Goal: Information Seeking & Learning: Understand process/instructions

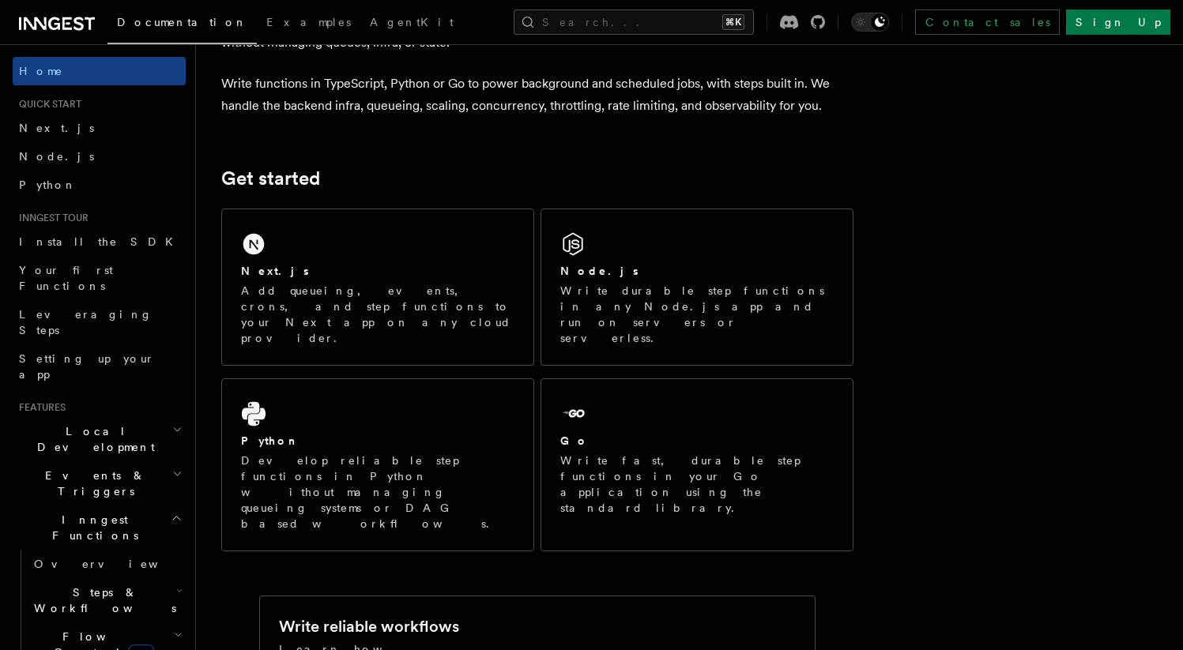
scroll to position [121, 0]
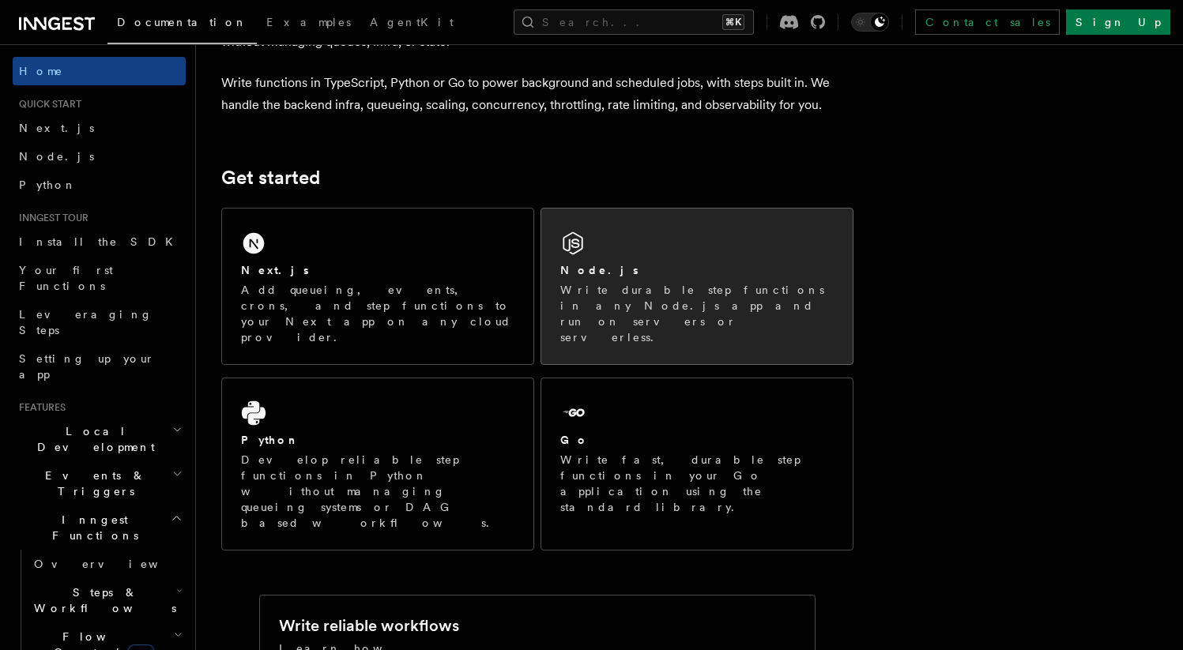
click at [625, 267] on div "Node.js" at bounding box center [696, 270] width 273 height 17
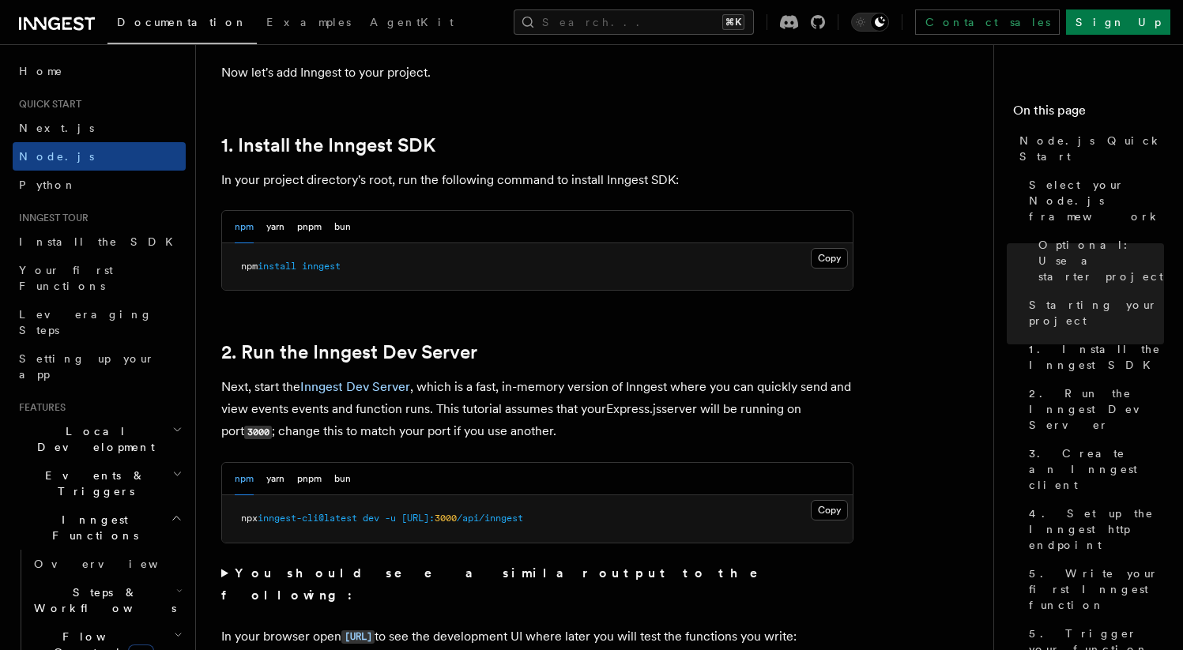
scroll to position [949, 0]
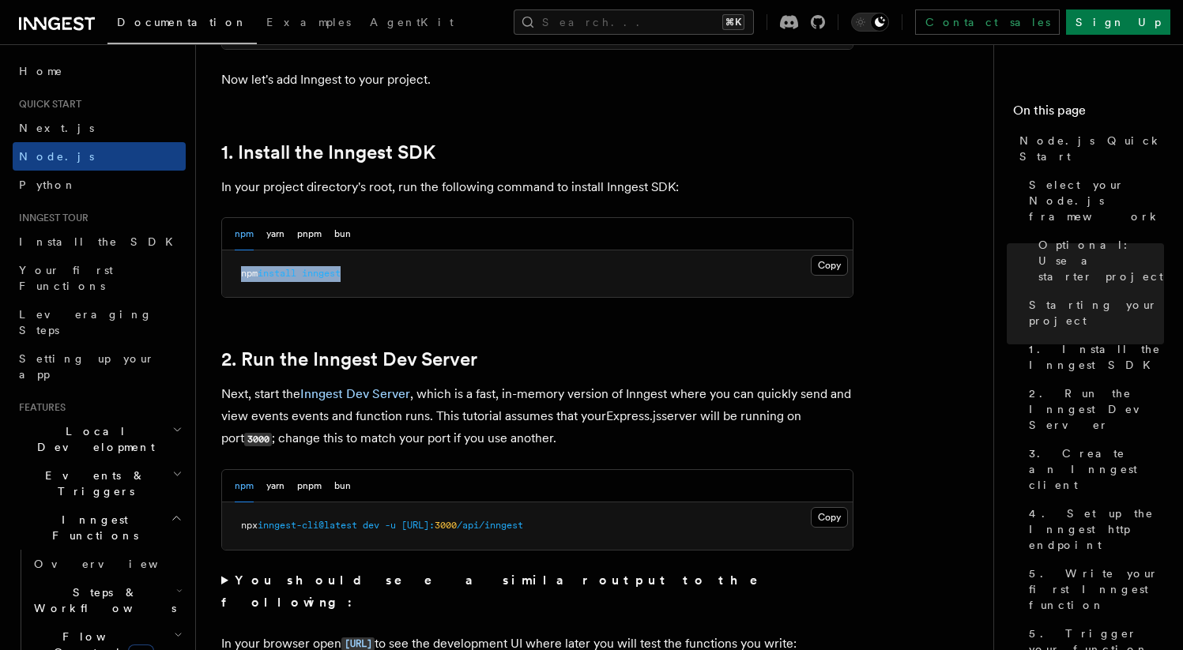
copy span "npm install inngest"
drag, startPoint x: 363, startPoint y: 280, endPoint x: 202, endPoint y: 273, distance: 161.3
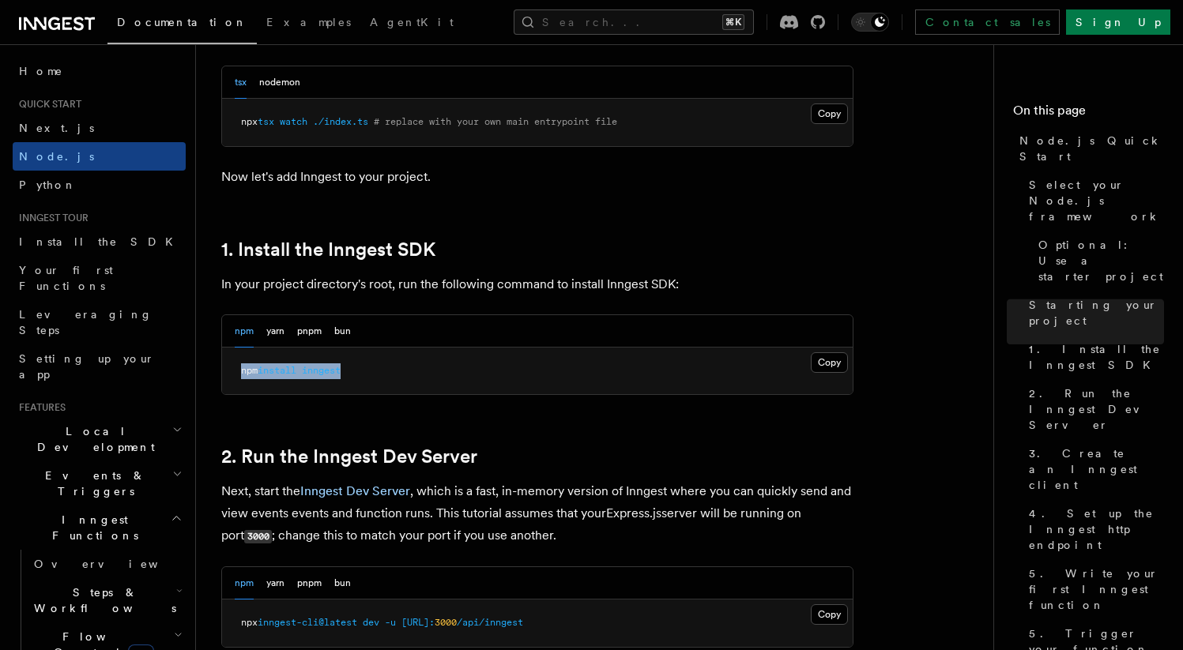
scroll to position [595, 0]
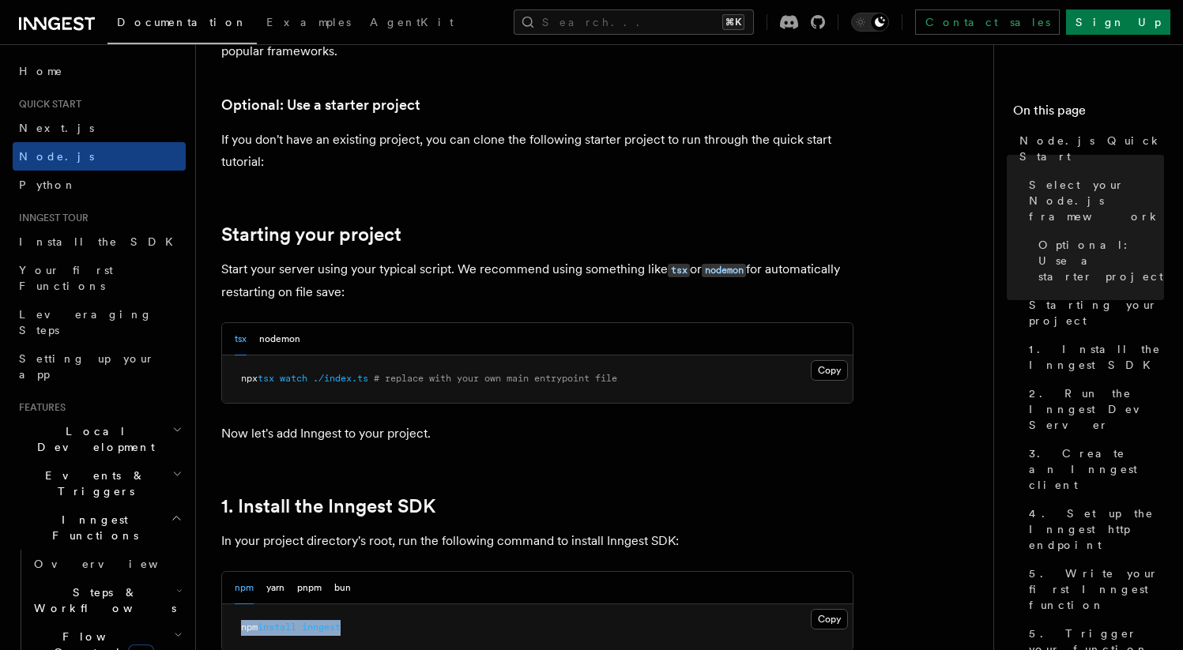
click at [80, 17] on icon at bounding box center [78, 23] width 10 height 13
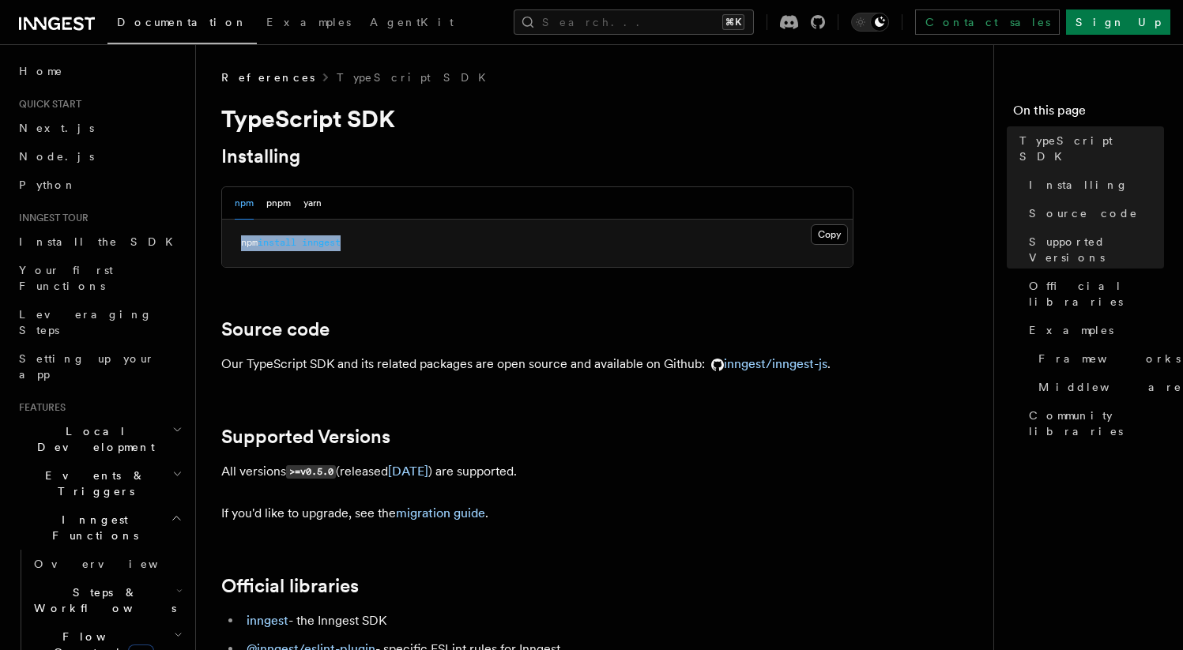
drag, startPoint x: 361, startPoint y: 243, endPoint x: 236, endPoint y: 241, distance: 124.8
click at [236, 241] on pre "npm install inngest" at bounding box center [537, 243] width 630 height 47
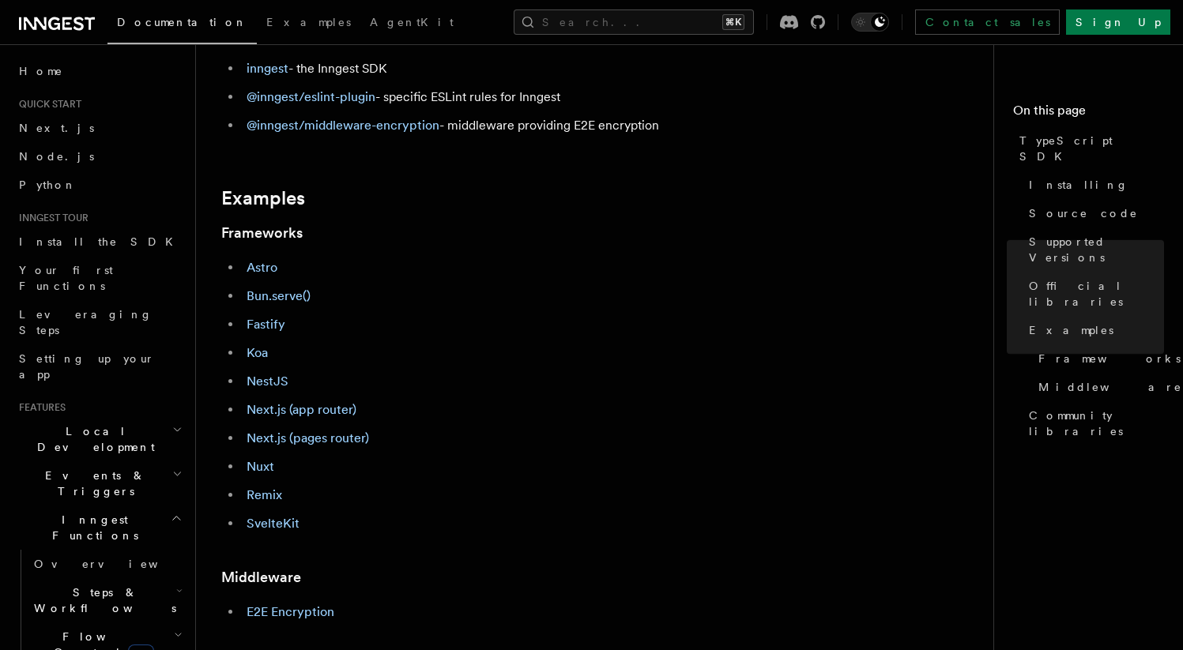
scroll to position [556, 0]
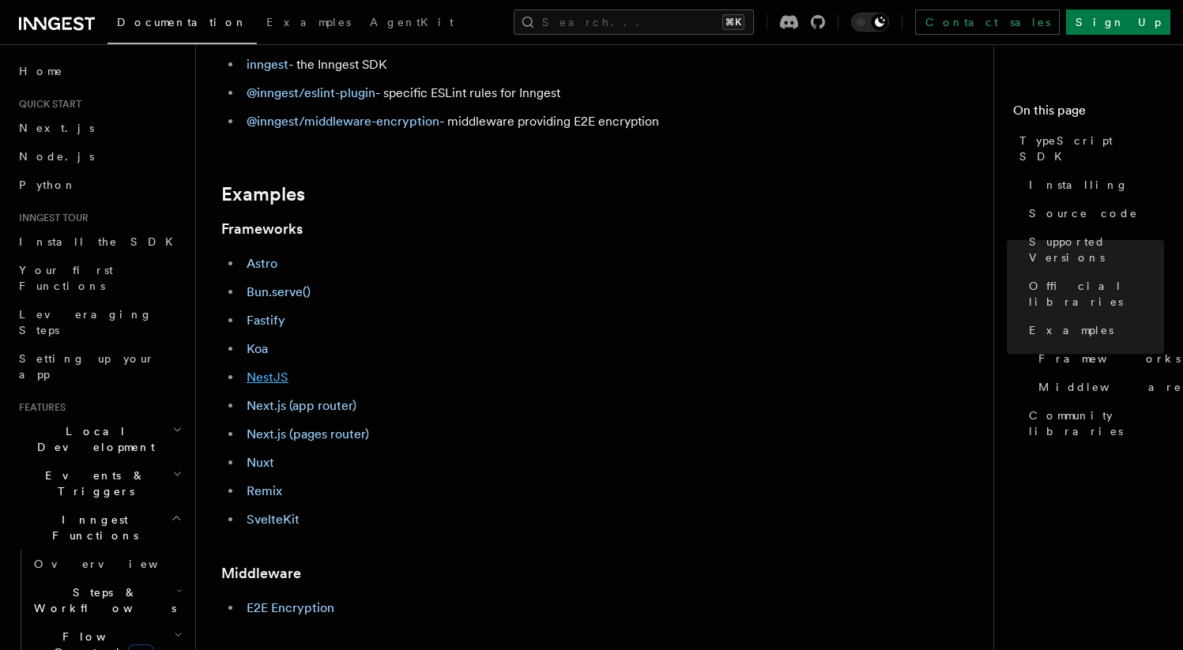
click at [281, 376] on link "NestJS" at bounding box center [267, 377] width 42 height 15
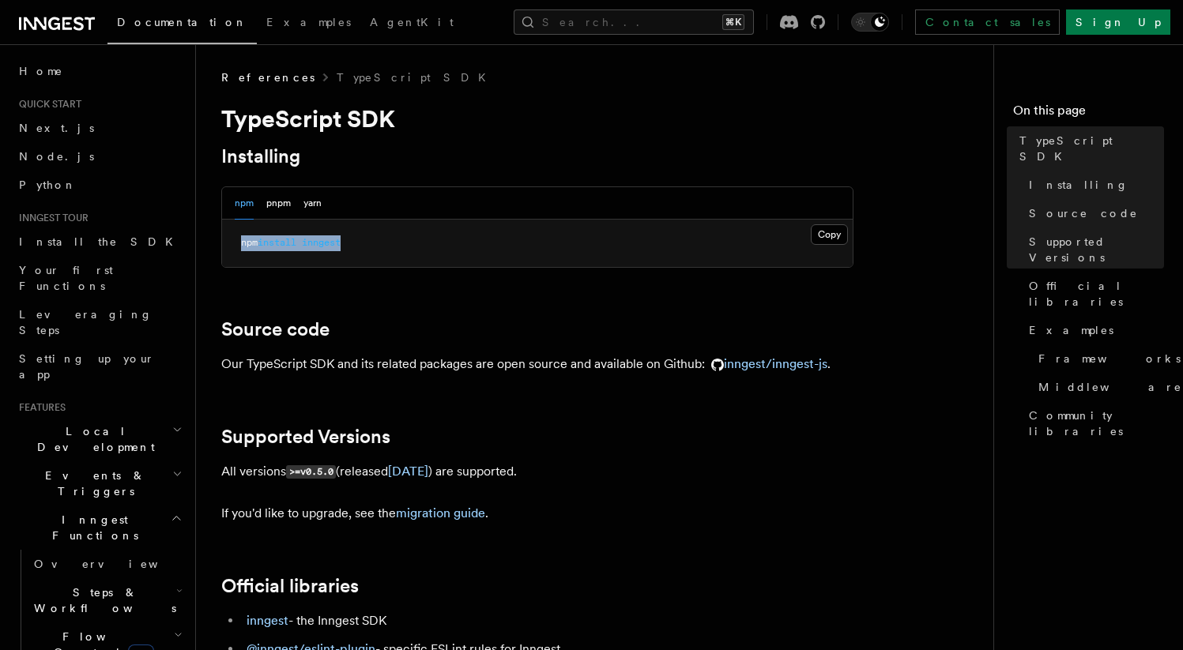
copy span "npm install inngest"
drag, startPoint x: 396, startPoint y: 250, endPoint x: 233, endPoint y: 236, distance: 163.4
click at [233, 236] on pre "npm install inngest" at bounding box center [537, 243] width 630 height 47
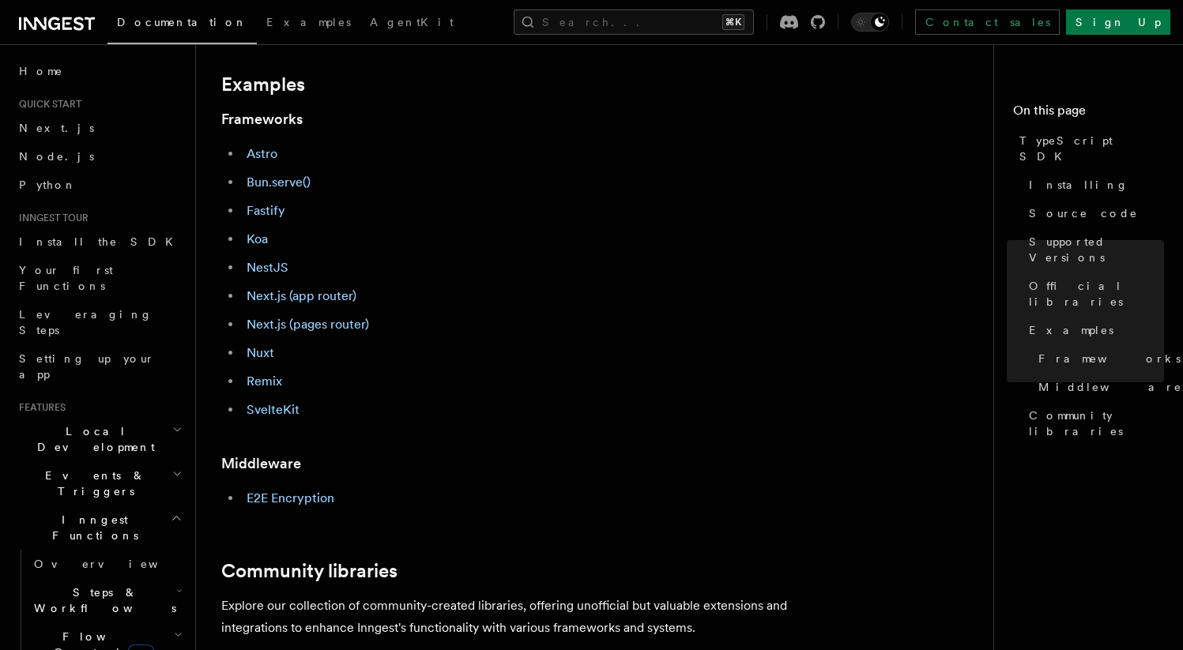
scroll to position [669, 0]
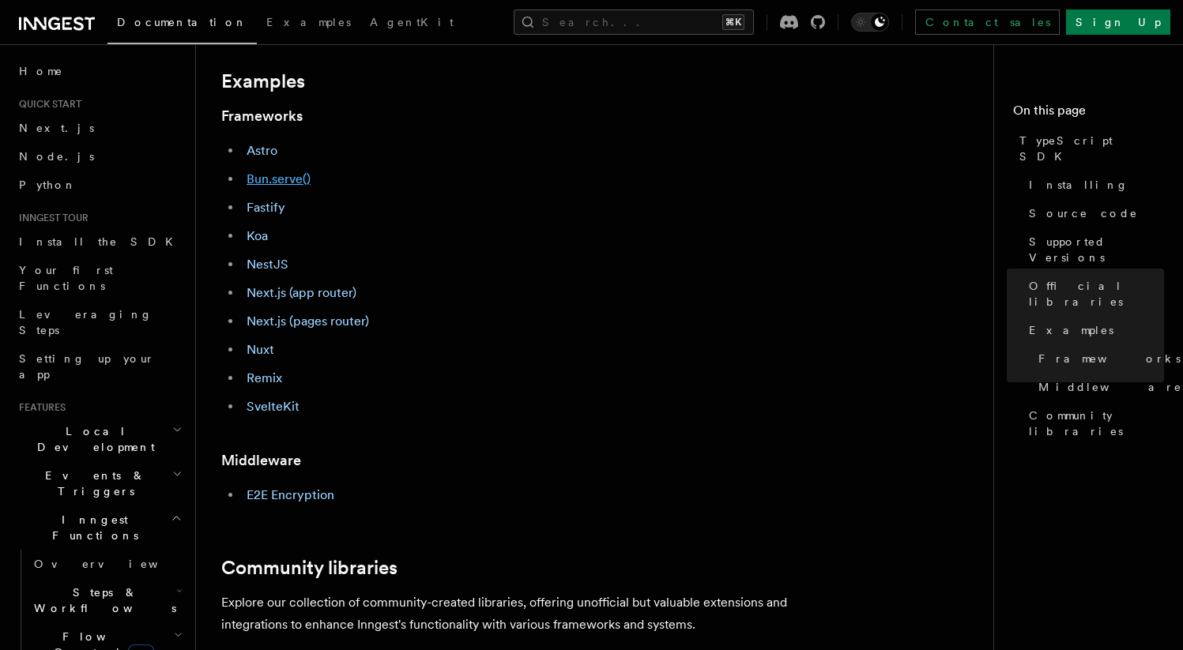
click at [289, 183] on link "Bun.serve()" at bounding box center [278, 178] width 64 height 15
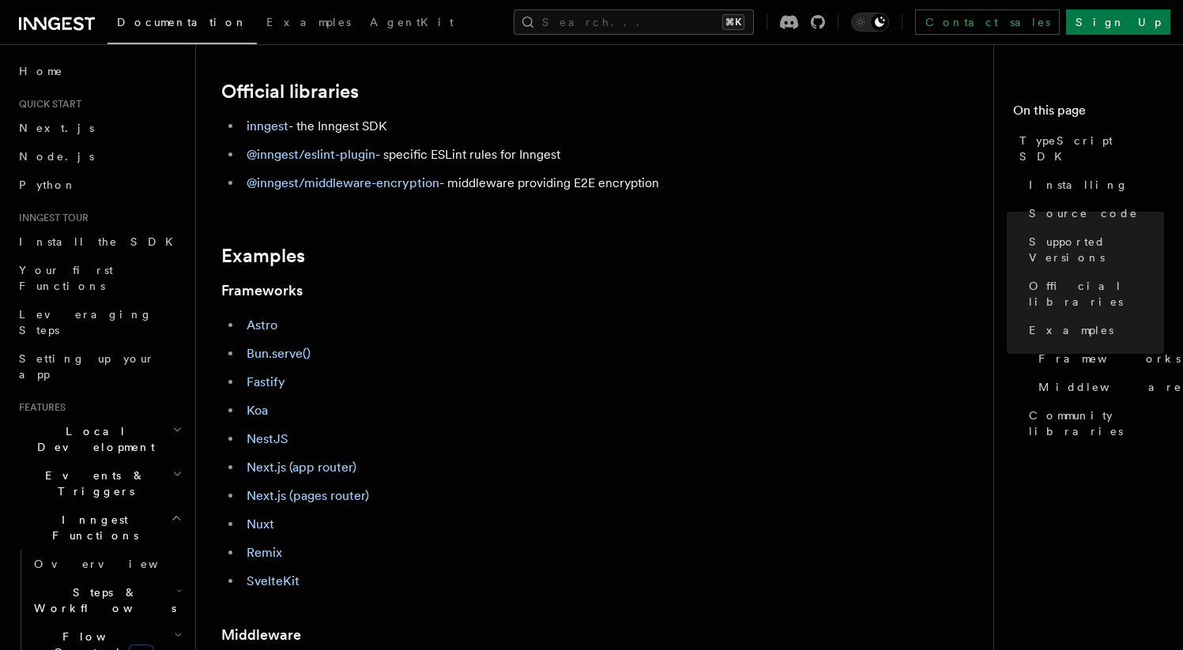
scroll to position [498, 0]
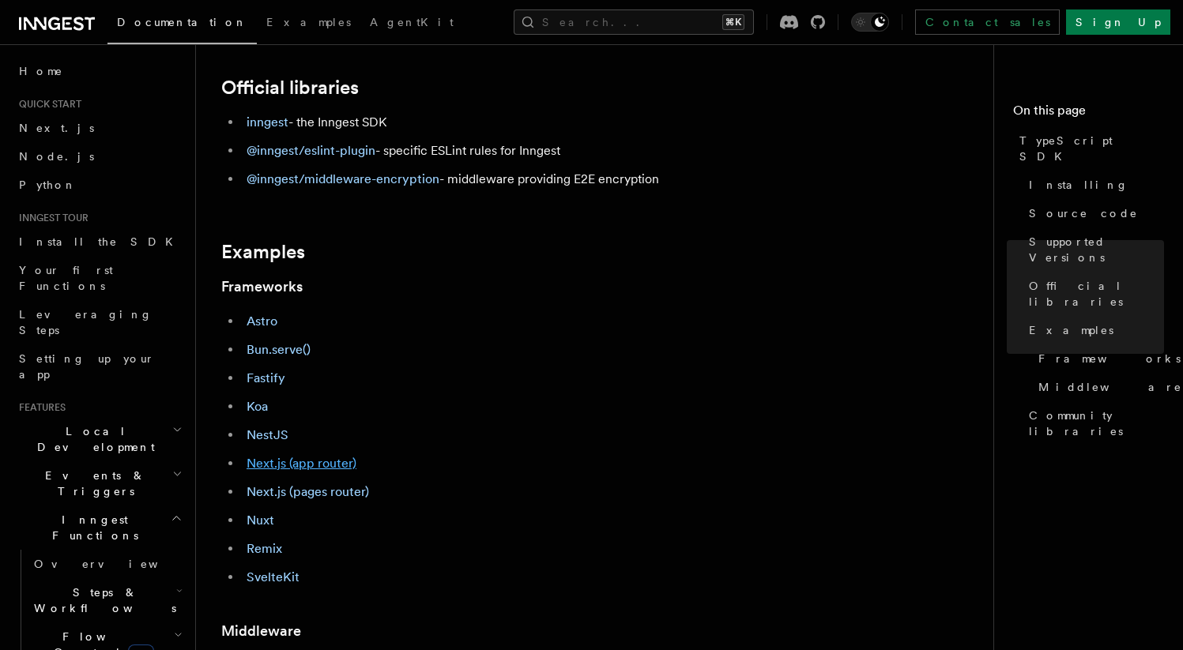
click at [326, 463] on link "Next.js (app router)" at bounding box center [301, 463] width 110 height 15
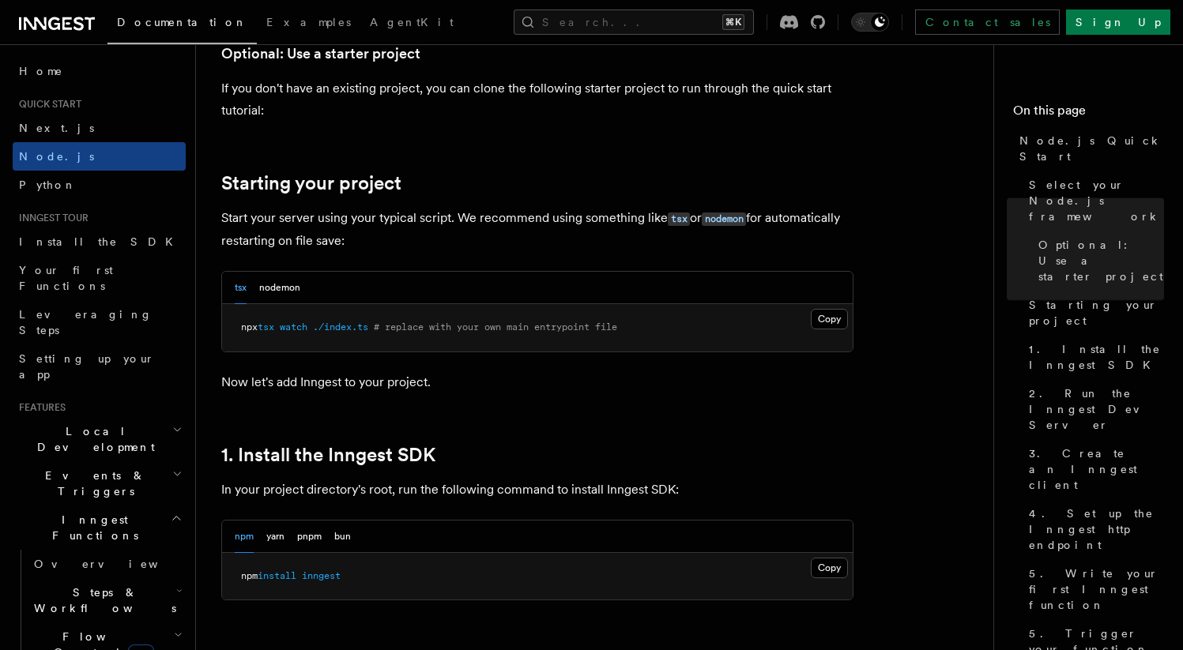
scroll to position [648, 0]
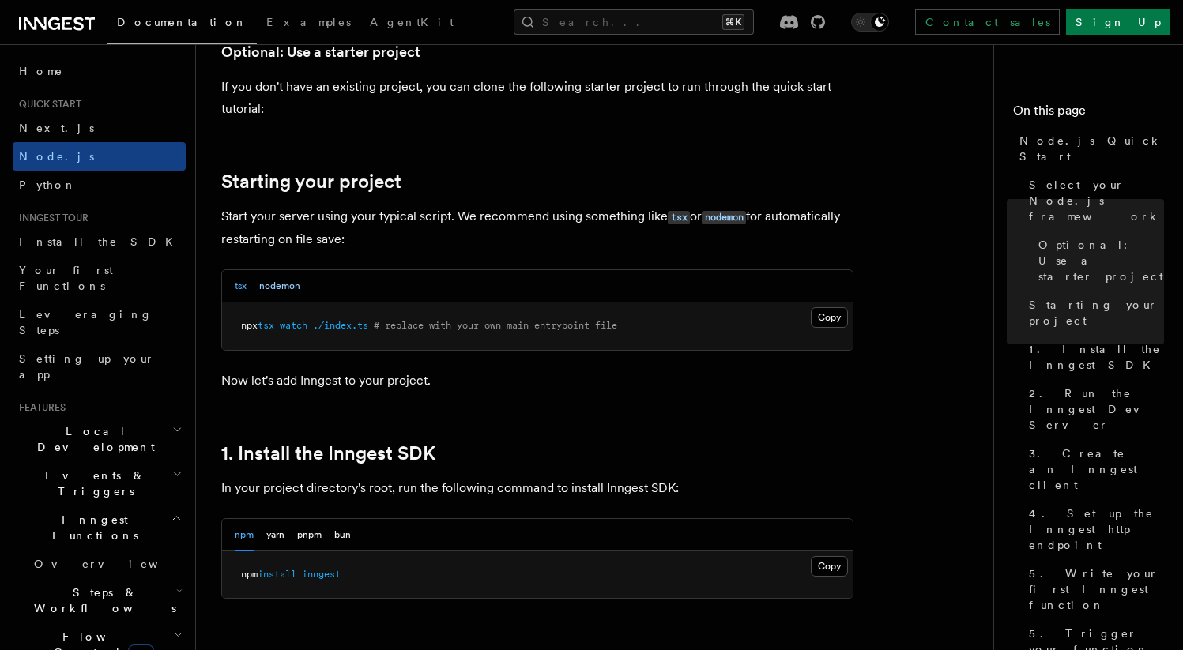
click at [288, 292] on button "nodemon" at bounding box center [279, 286] width 41 height 32
click at [239, 290] on button "tsx" at bounding box center [241, 286] width 12 height 32
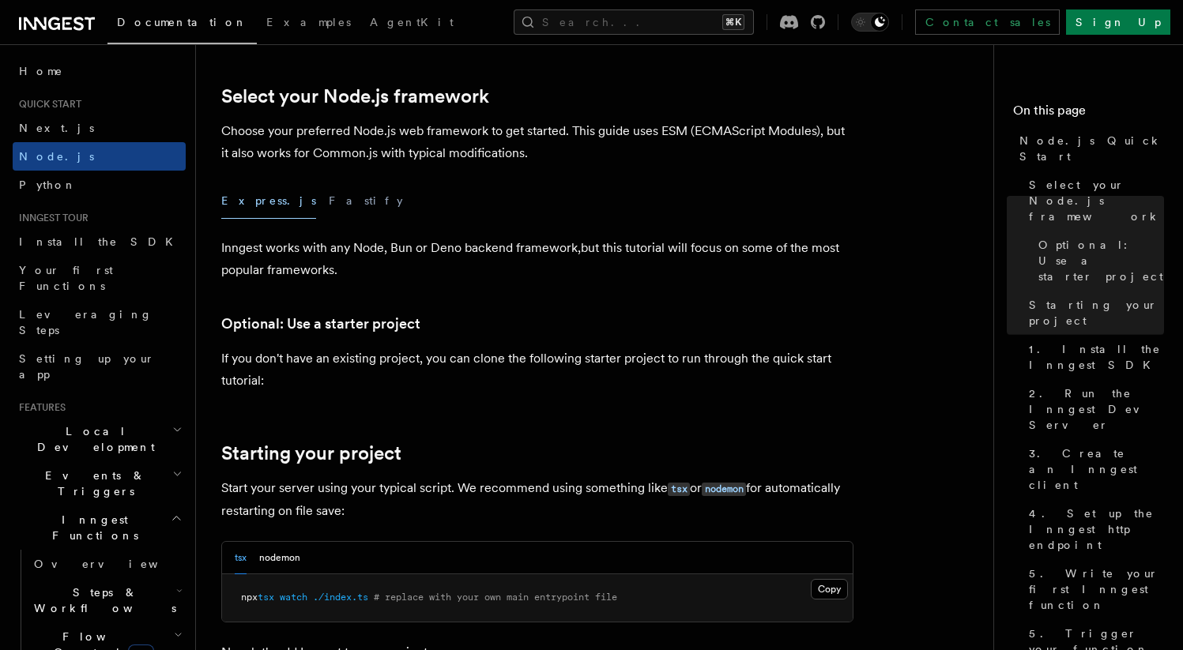
scroll to position [359, 0]
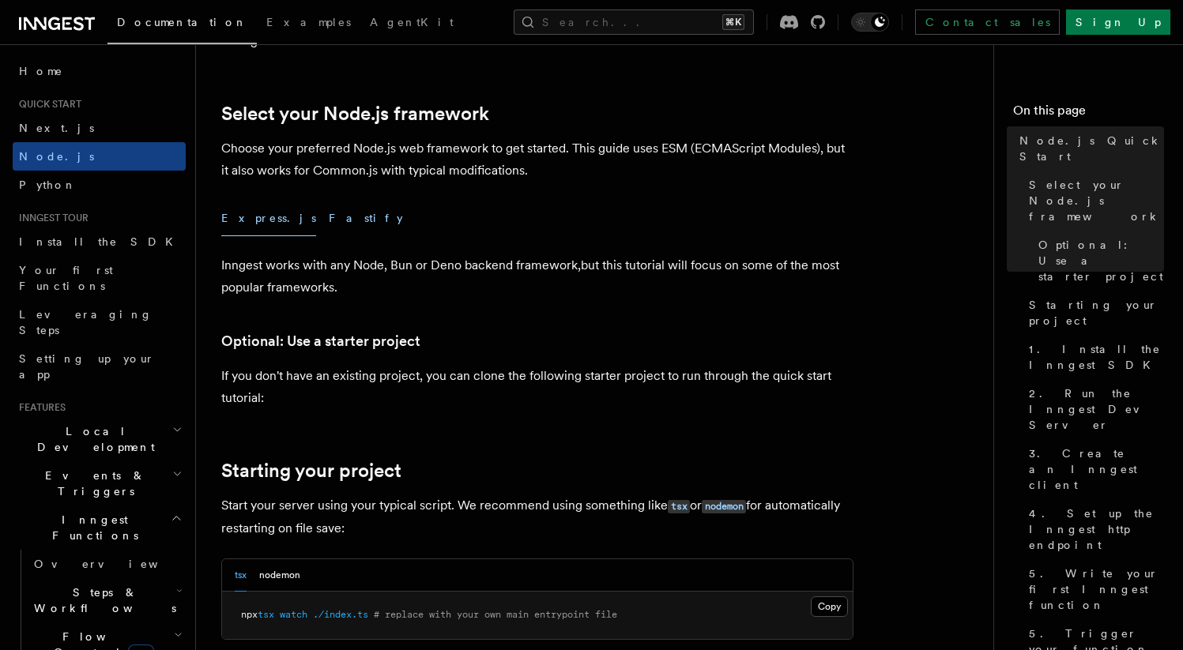
click at [329, 223] on button "Fastify" at bounding box center [366, 219] width 74 height 36
click at [241, 220] on button "Express.js" at bounding box center [268, 219] width 95 height 36
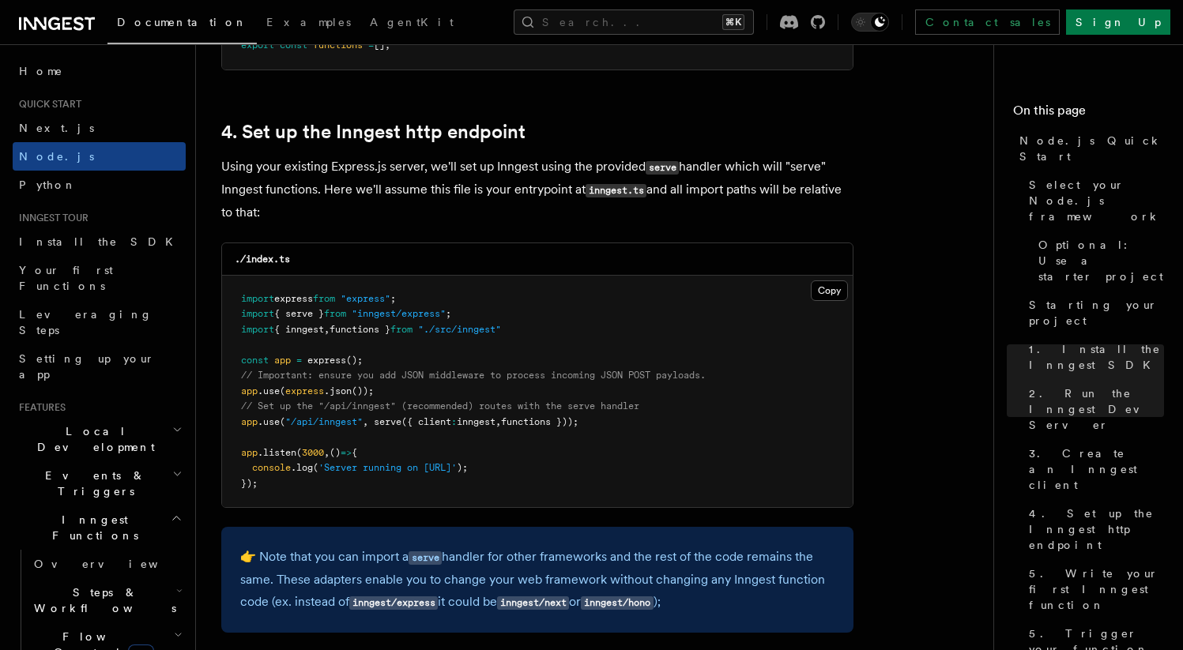
scroll to position [2345, 0]
drag, startPoint x: 360, startPoint y: 423, endPoint x: 292, endPoint y: 424, distance: 68.0
click at [292, 424] on span ""/api/inngest"" at bounding box center [323, 420] width 77 height 11
copy span "/api/inngest"
click at [419, 312] on span ""inngest/express"" at bounding box center [399, 312] width 94 height 11
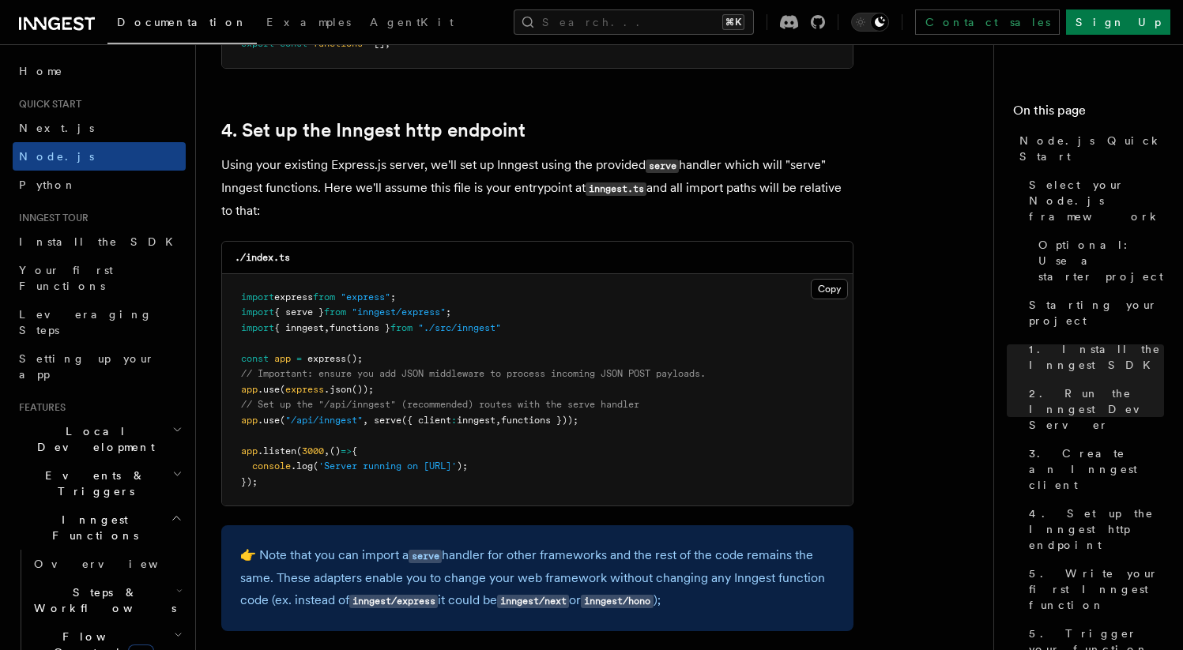
click at [419, 312] on span ""inngest/express"" at bounding box center [399, 312] width 94 height 11
copy code "import { serve } from "inngest/express" ;"
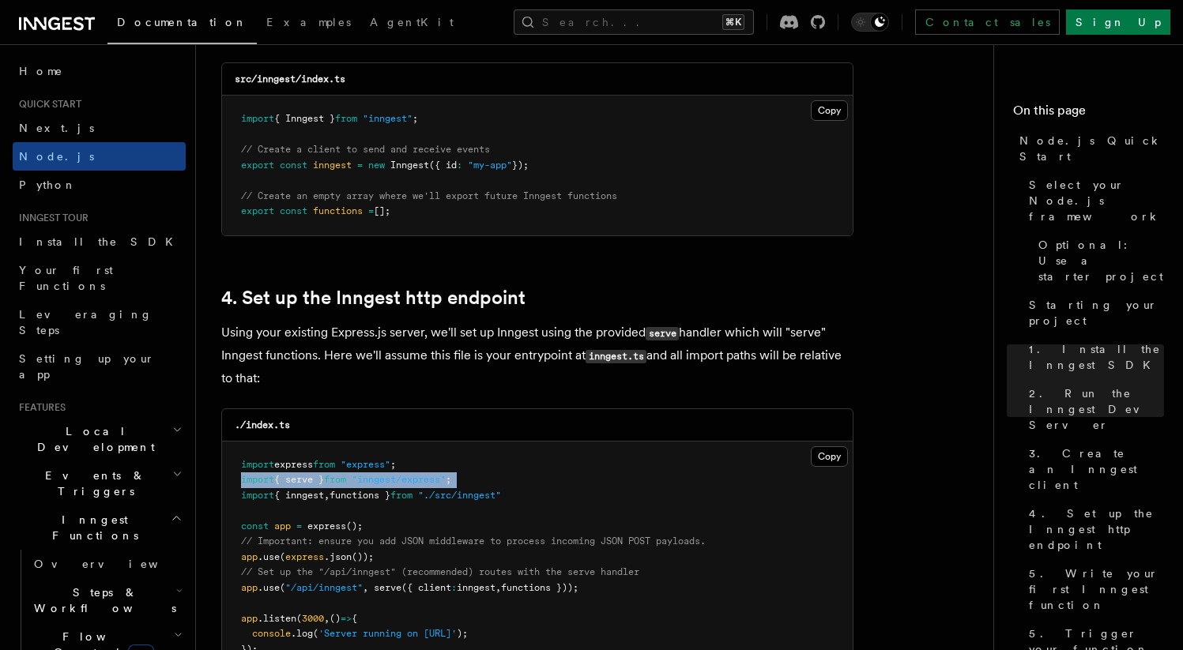
scroll to position [2171, 0]
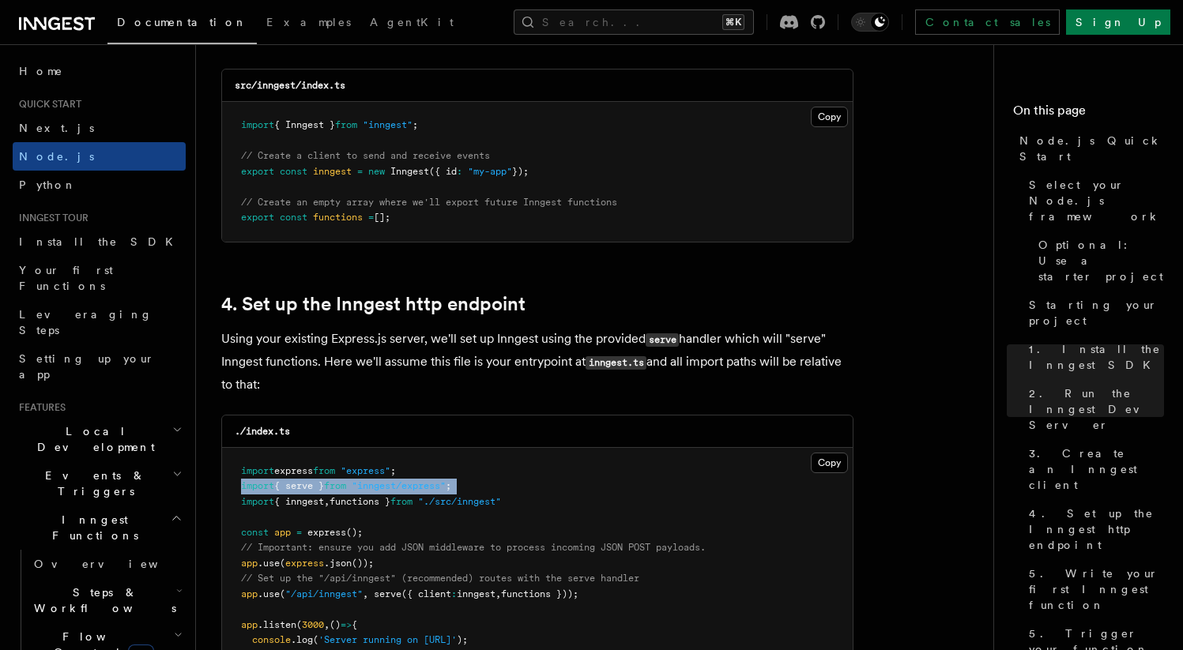
drag, startPoint x: 411, startPoint y: 223, endPoint x: 239, endPoint y: 218, distance: 172.3
click at [239, 218] on pre "import { Inngest } from "inngest" ; // Create a client to send and receive even…" at bounding box center [537, 172] width 630 height 140
copy span "export const functions = [];"
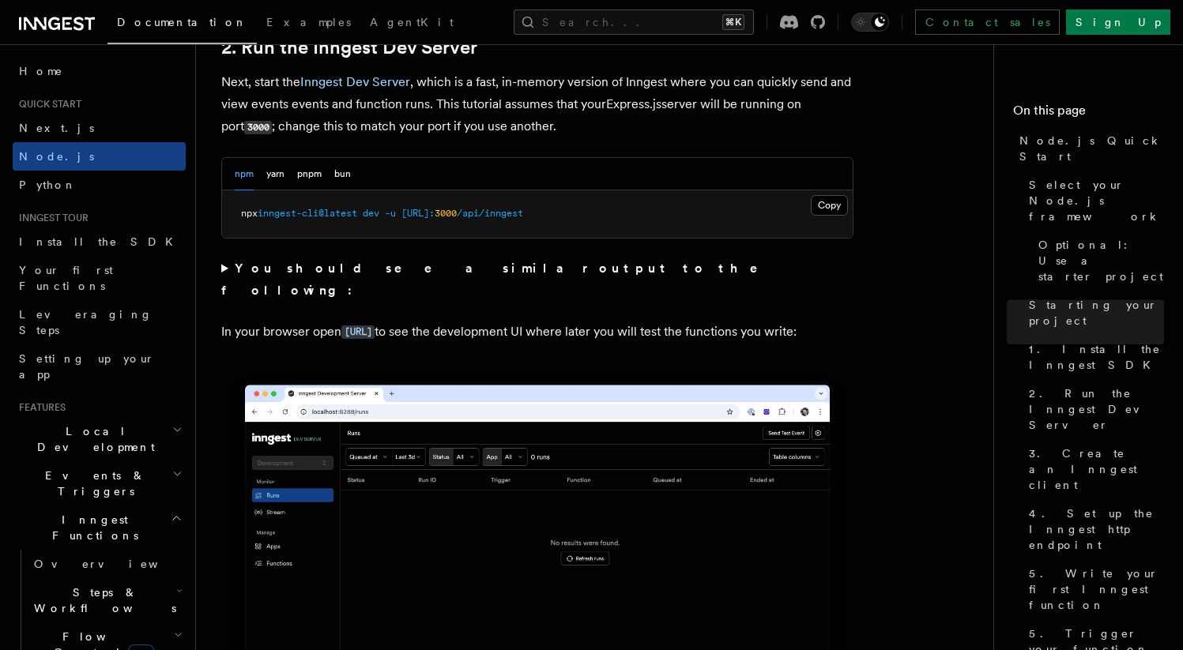
scroll to position [1198, 0]
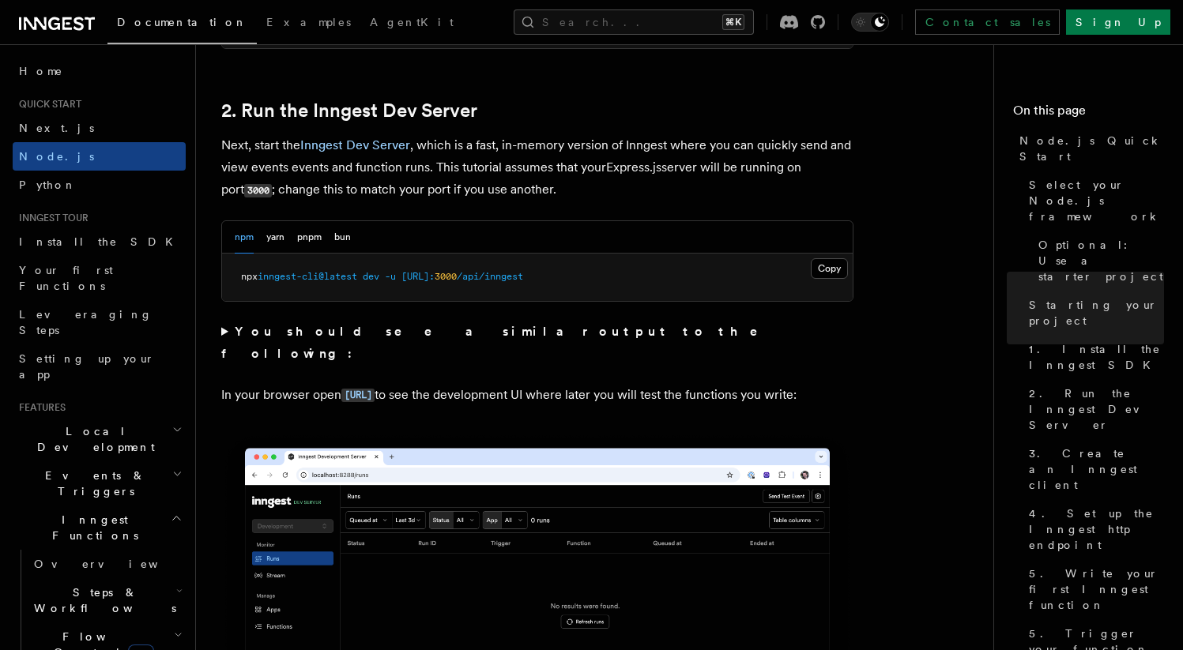
click at [649, 287] on pre "npx inngest-cli@latest dev -u http://localhost: 3000 /api/inngest" at bounding box center [537, 277] width 630 height 47
copy span "npx inngest-cli@latest dev -u http://localhost: 3000 /api/inngest"
drag, startPoint x: 649, startPoint y: 287, endPoint x: 235, endPoint y: 273, distance: 414.2
click at [235, 273] on pre "npx inngest-cli@latest dev -u http://localhost: 3000 /api/inngest" at bounding box center [537, 277] width 630 height 47
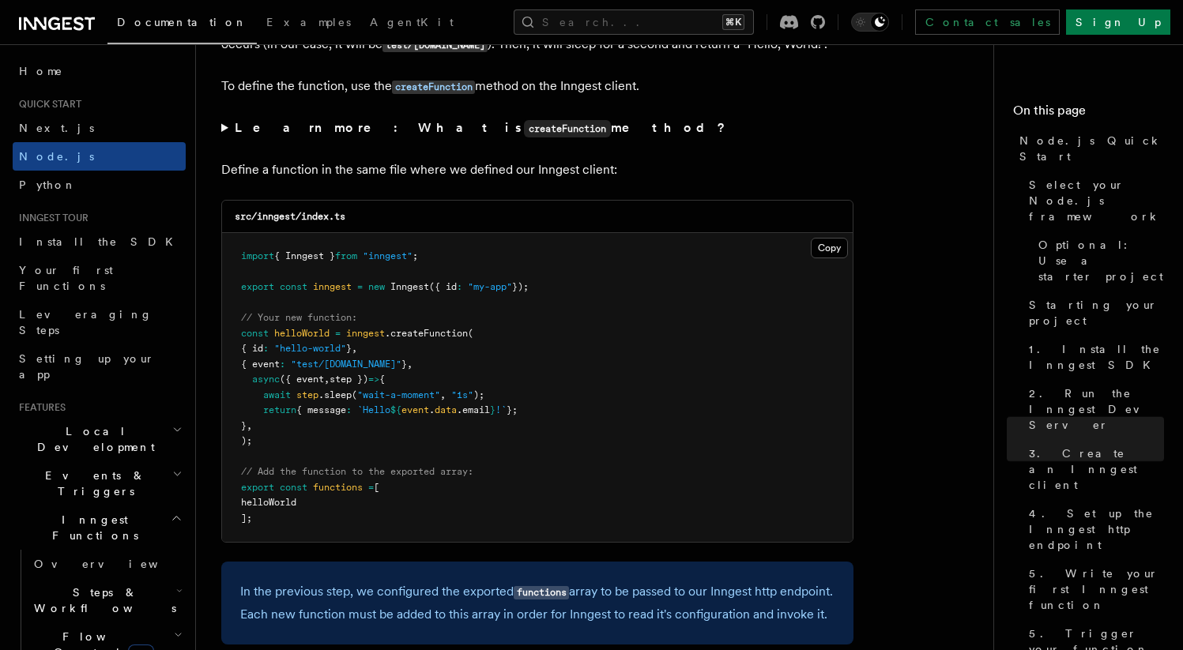
scroll to position [3051, 0]
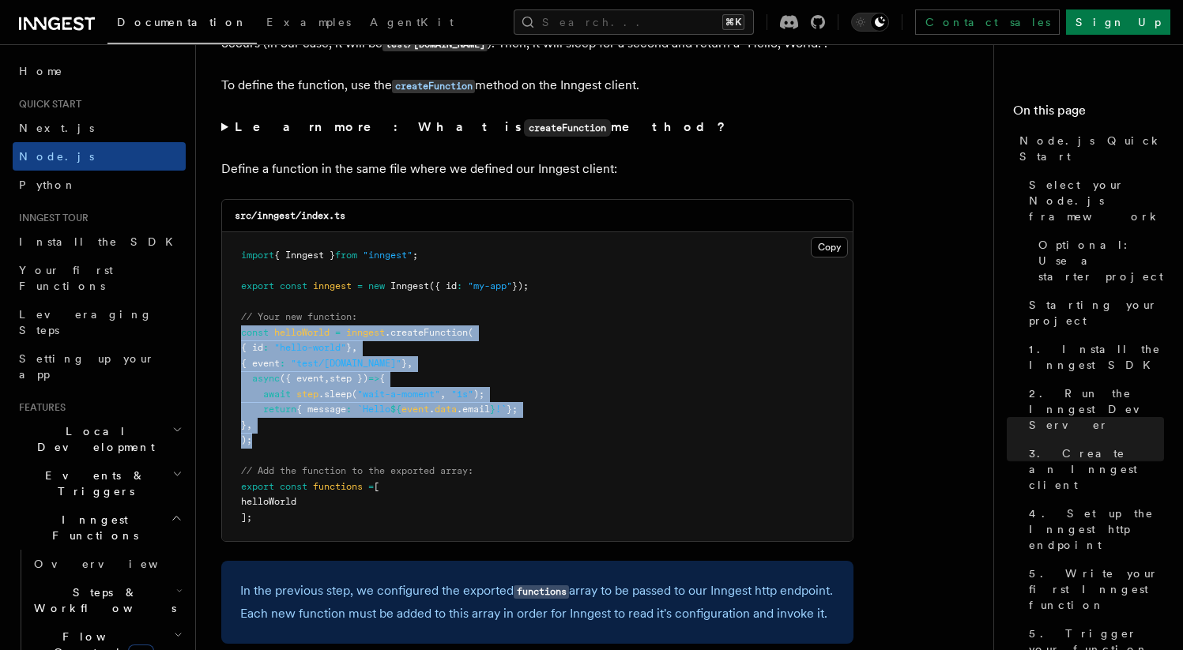
copy code "const helloWorld = inngest .createFunction ( { id : "hello-world" } , { event :…"
drag, startPoint x: 267, startPoint y: 446, endPoint x: 238, endPoint y: 340, distance: 110.6
click at [238, 340] on pre "import { Inngest } from "inngest" ; export const inngest = new Inngest ({ id : …" at bounding box center [537, 386] width 630 height 309
click at [601, 434] on pre "import { Inngest } from "inngest" ; export const inngest = new Inngest ({ id : …" at bounding box center [537, 386] width 630 height 309
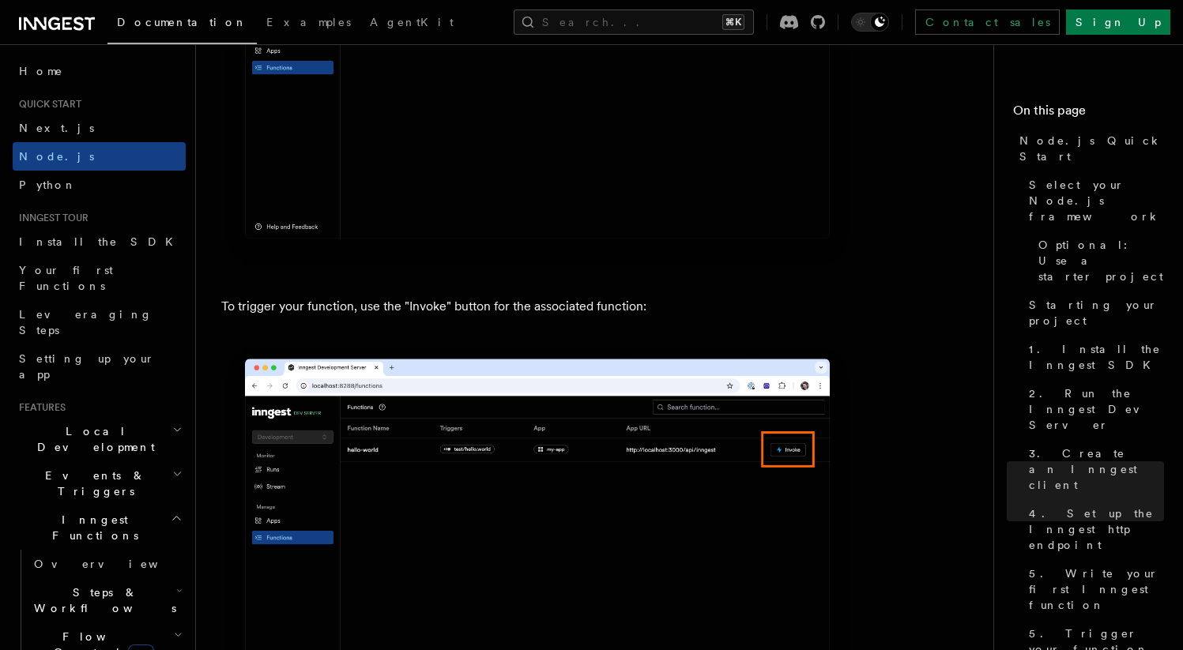
scroll to position [4105, 0]
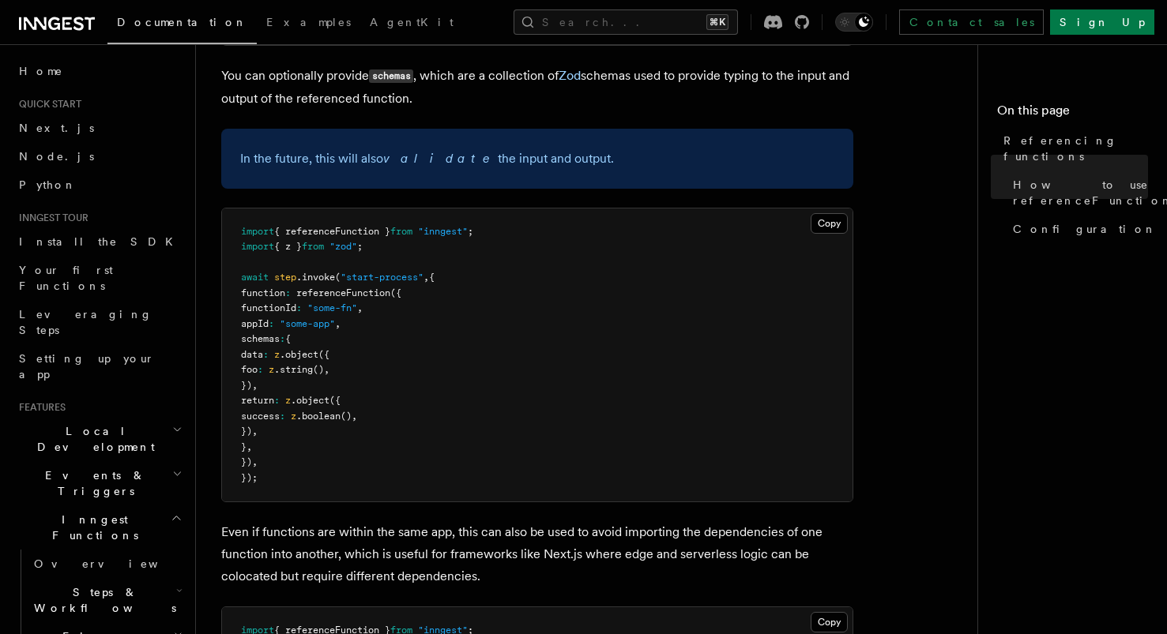
scroll to position [1322, 0]
click at [613, 28] on button "Search... ⌘K" at bounding box center [626, 21] width 224 height 25
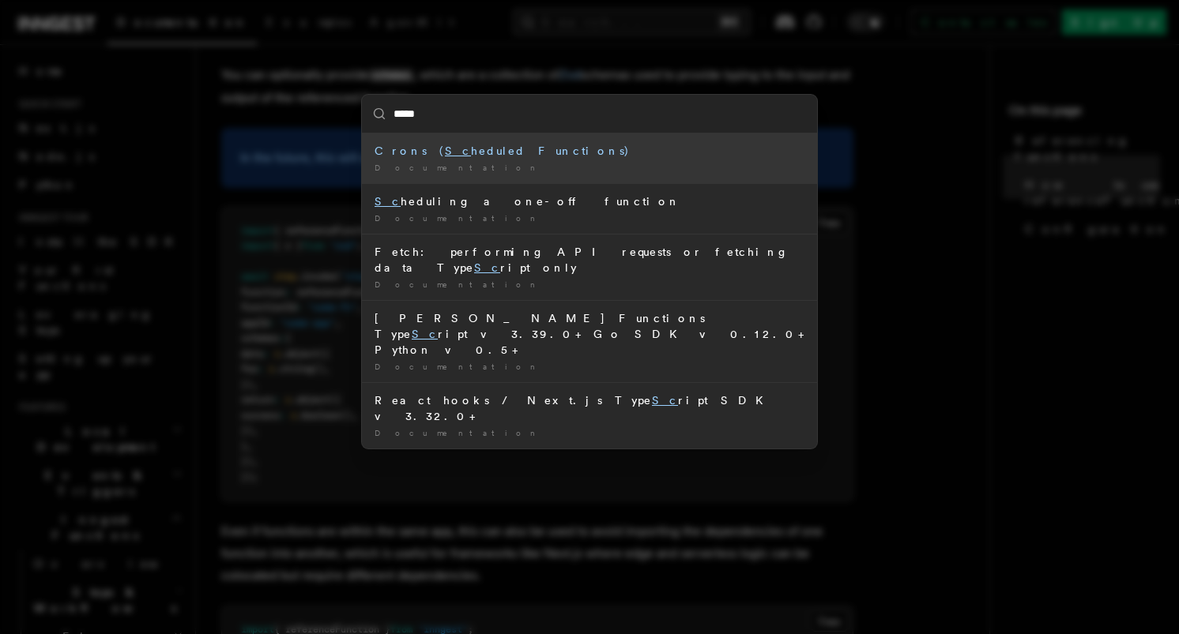
type input "******"
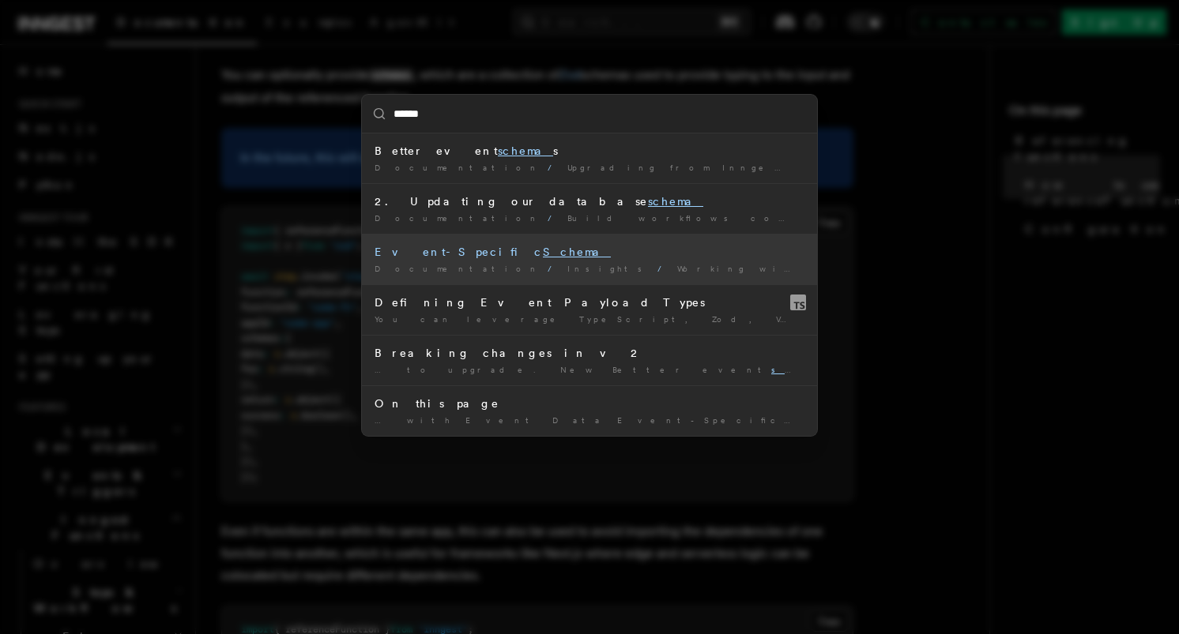
click at [543, 254] on mark "Schema" at bounding box center [577, 252] width 68 height 13
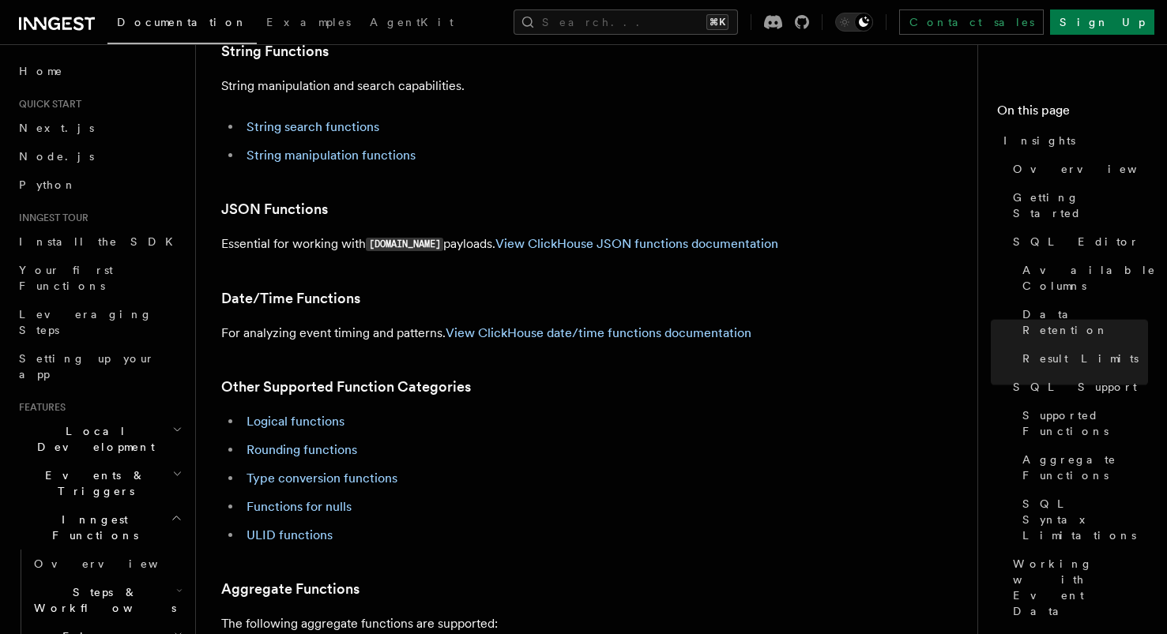
scroll to position [3538, 0]
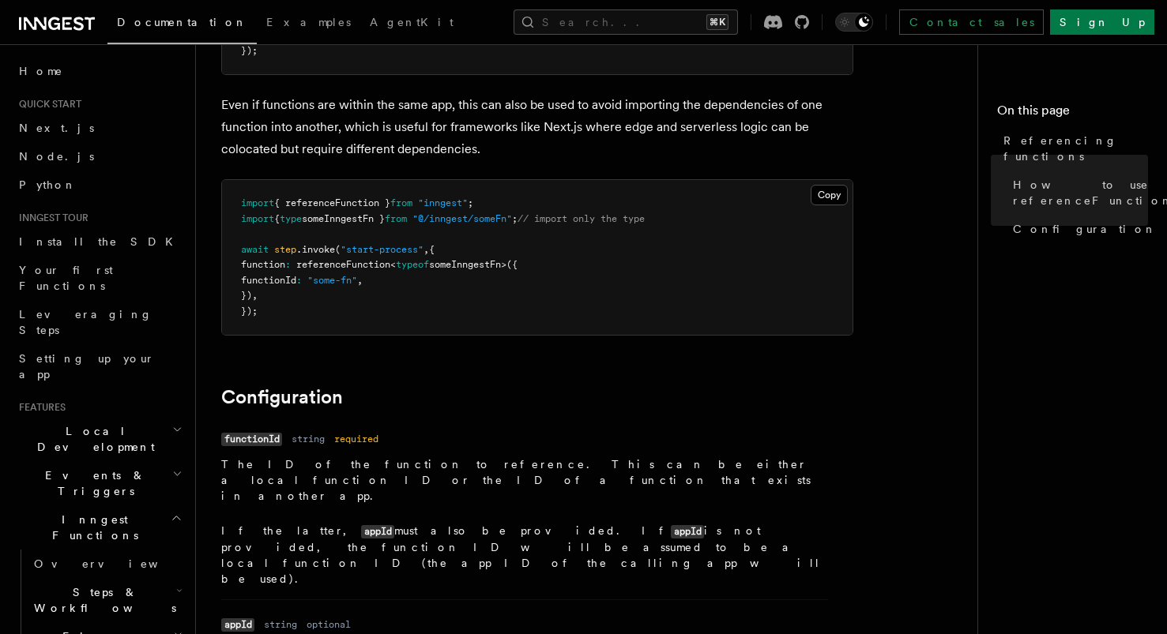
scroll to position [1758, 0]
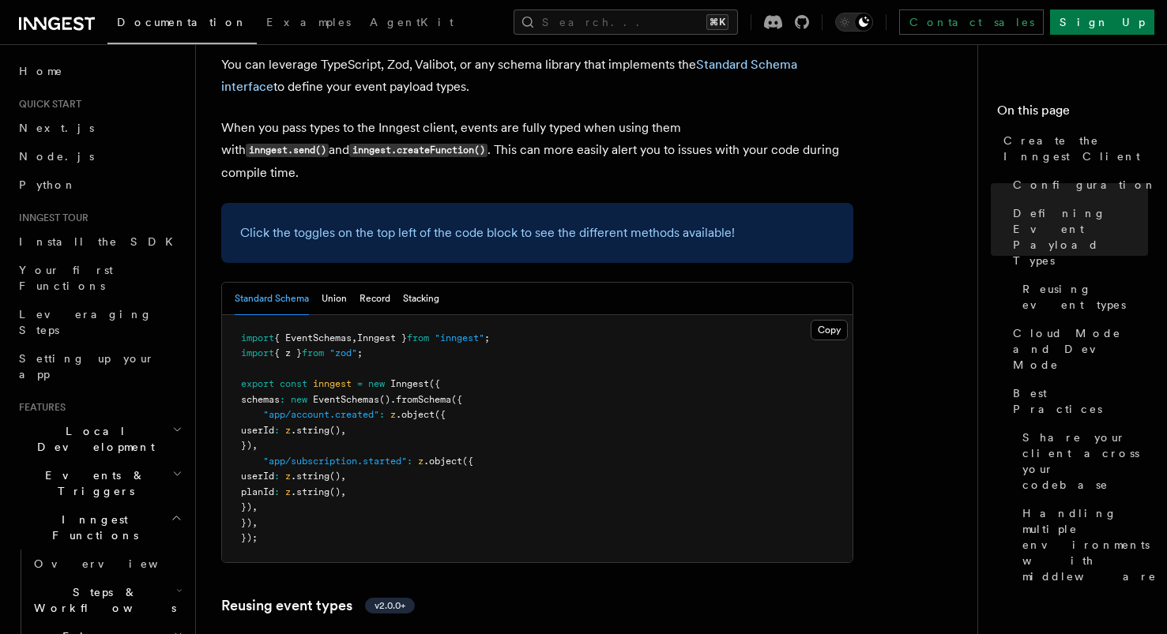
scroll to position [1462, 0]
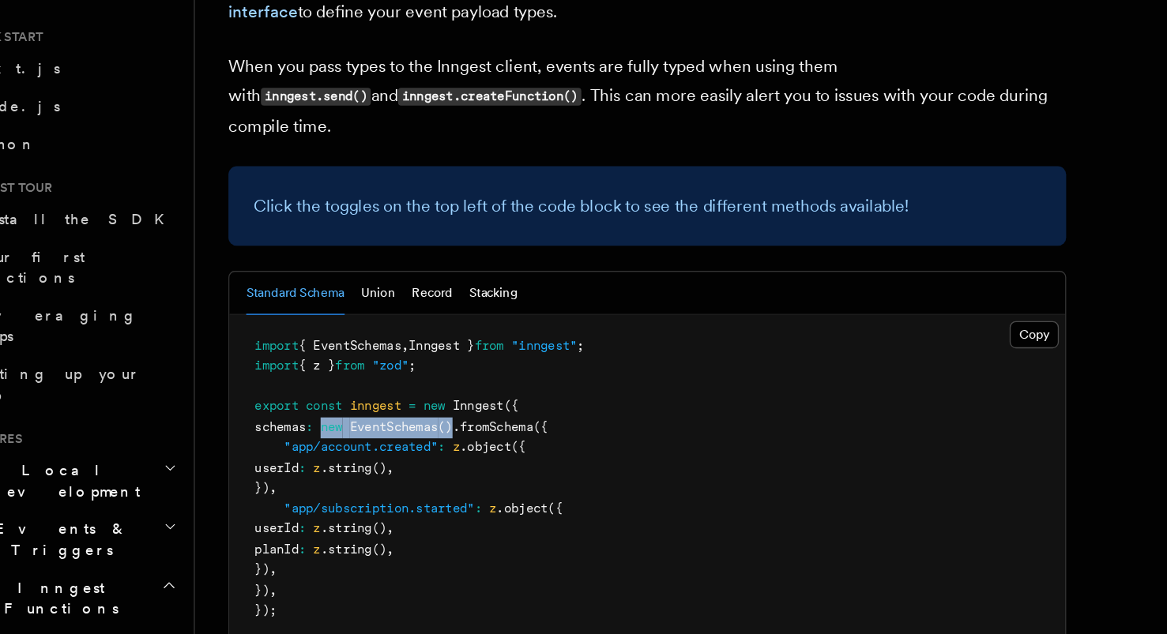
drag, startPoint x: 303, startPoint y: 254, endPoint x: 404, endPoint y: 254, distance: 100.3
click at [404, 393] on span "schemas : new EventSchemas () .fromSchema ({" at bounding box center [351, 398] width 221 height 11
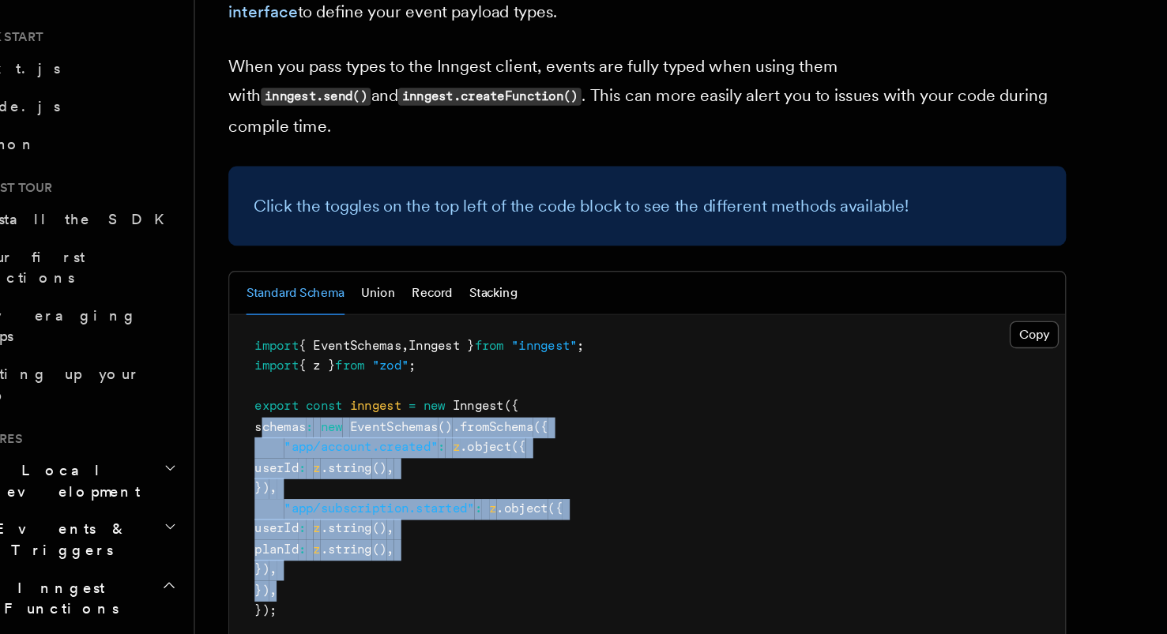
drag, startPoint x: 278, startPoint y: 371, endPoint x: 247, endPoint y: 258, distance: 117.9
click at [247, 314] on pre "import { EventSchemas , Inngest } from "inngest" ; import { z } from "zod" ; ex…" at bounding box center [537, 437] width 630 height 247
copy code "schemas : new EventSchemas () .fromSchema ({ "app/account.created" : z .object …"
click at [380, 282] on button "Record" at bounding box center [374, 298] width 31 height 32
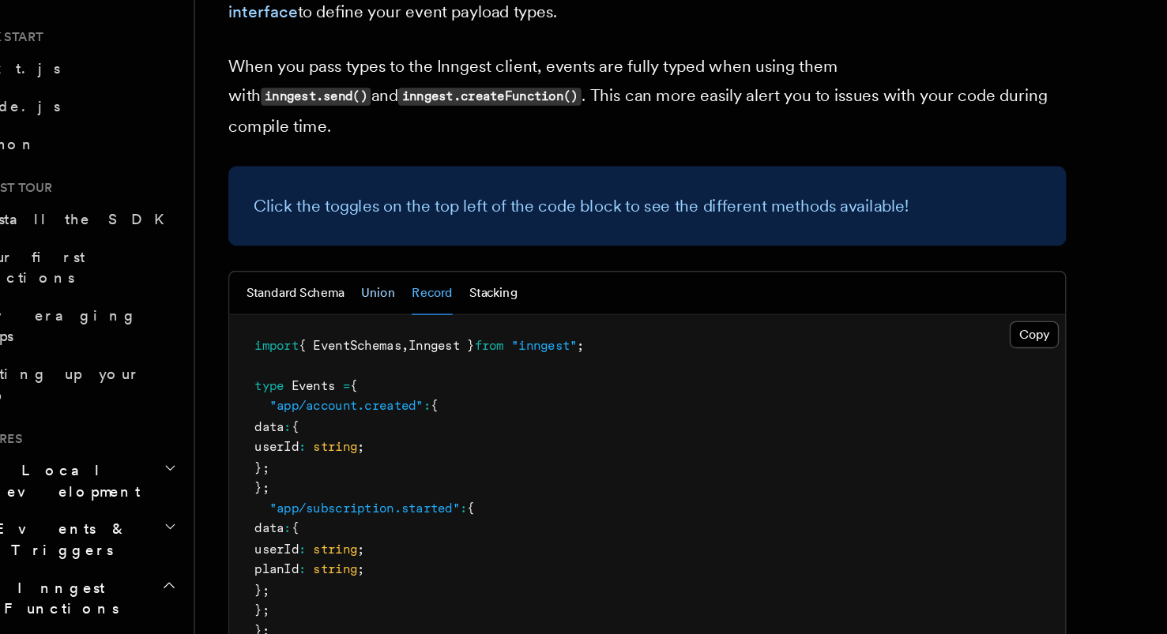
click at [345, 282] on button "Union" at bounding box center [334, 298] width 25 height 32
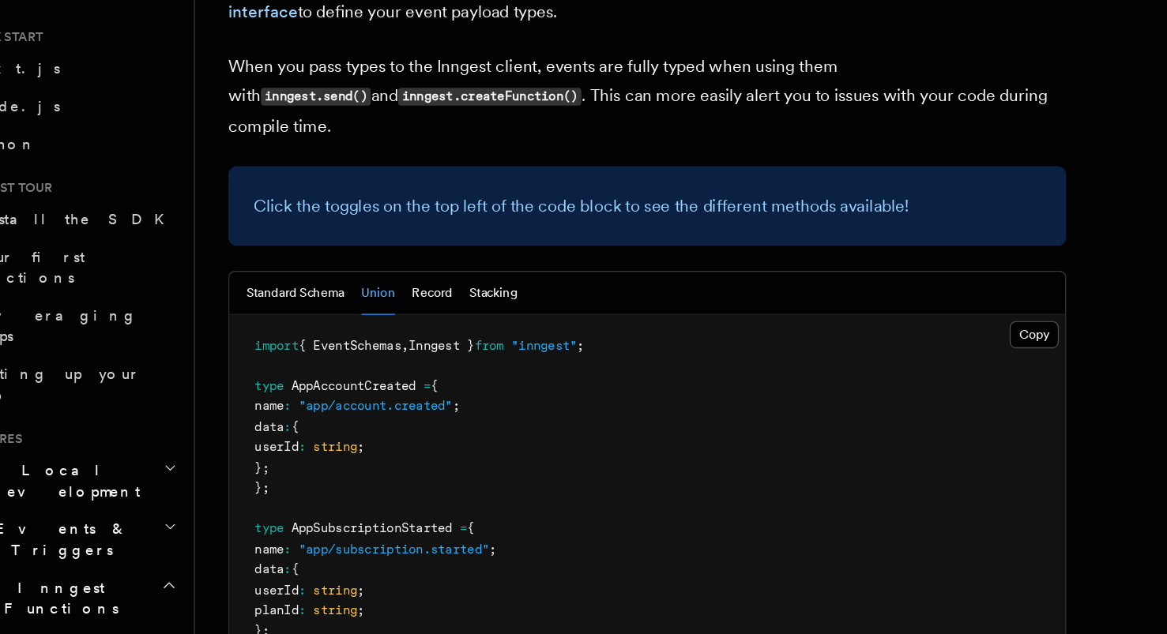
click at [460, 351] on pre "import { EventSchemas , Inngest } from "inngest" ; type AppAccountCreated = { n…" at bounding box center [537, 499] width 630 height 371
click at [294, 282] on button "Standard Schema" at bounding box center [272, 298] width 74 height 32
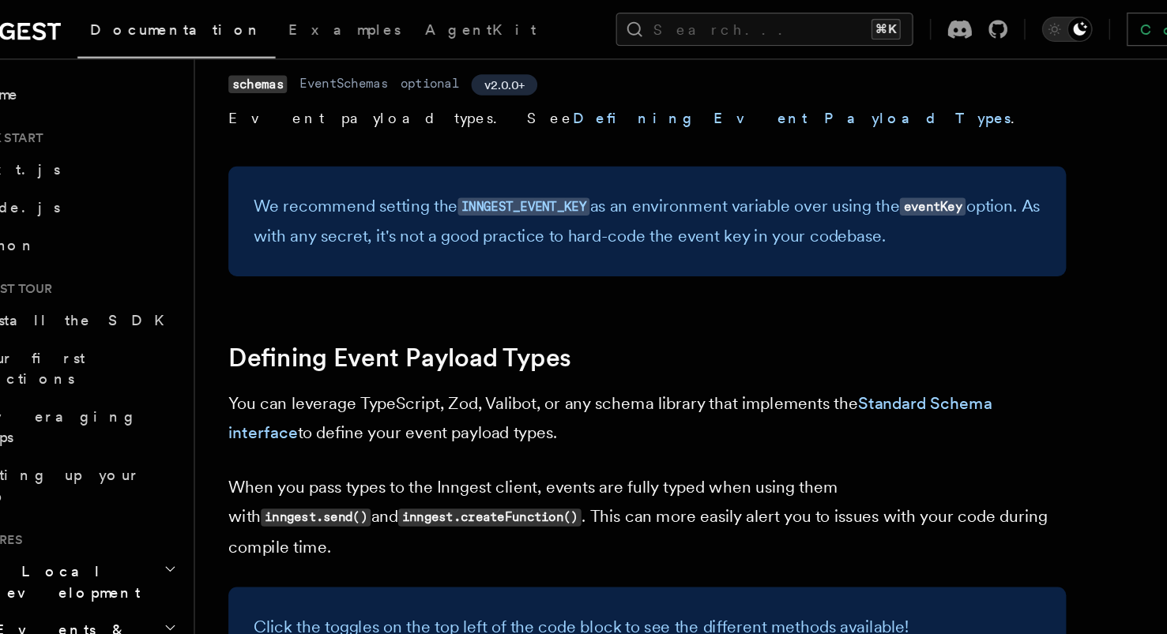
scroll to position [1217, 0]
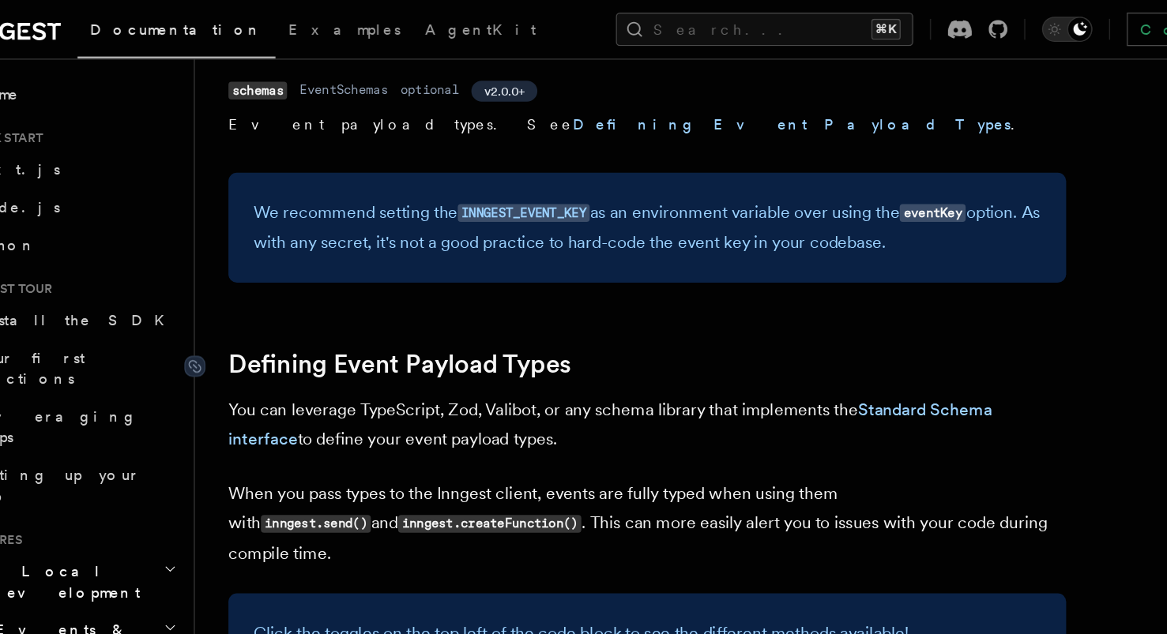
click at [464, 264] on link "Defining Event Payload Types" at bounding box center [350, 275] width 258 height 22
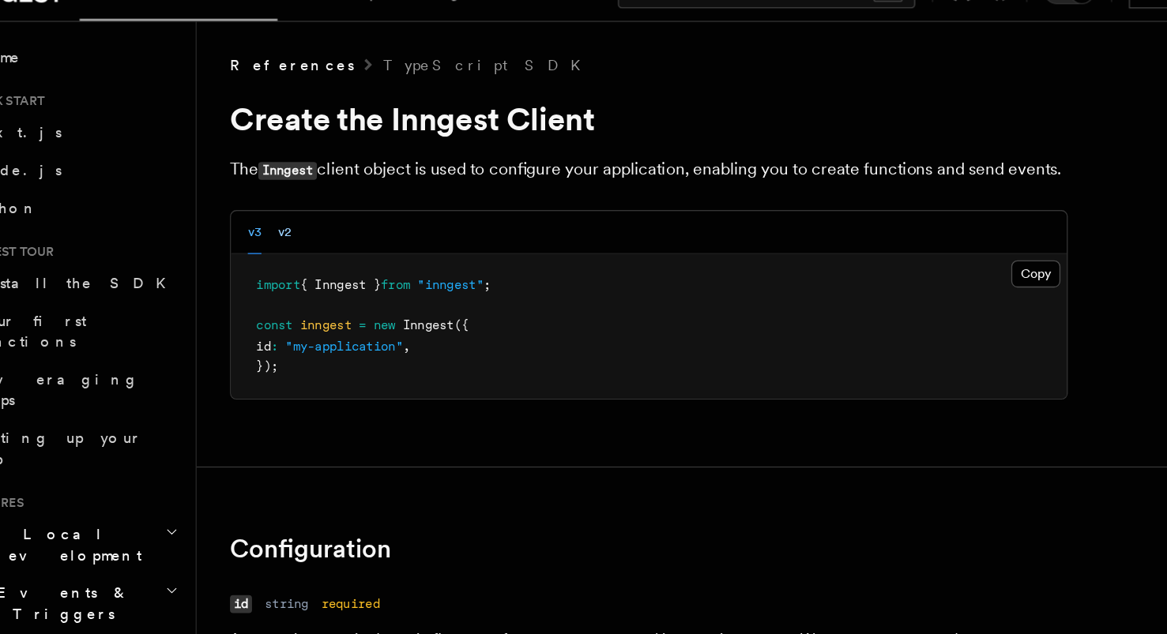
click at [263, 202] on button "v2" at bounding box center [263, 204] width 10 height 32
click at [235, 203] on button "v3" at bounding box center [240, 204] width 10 height 32
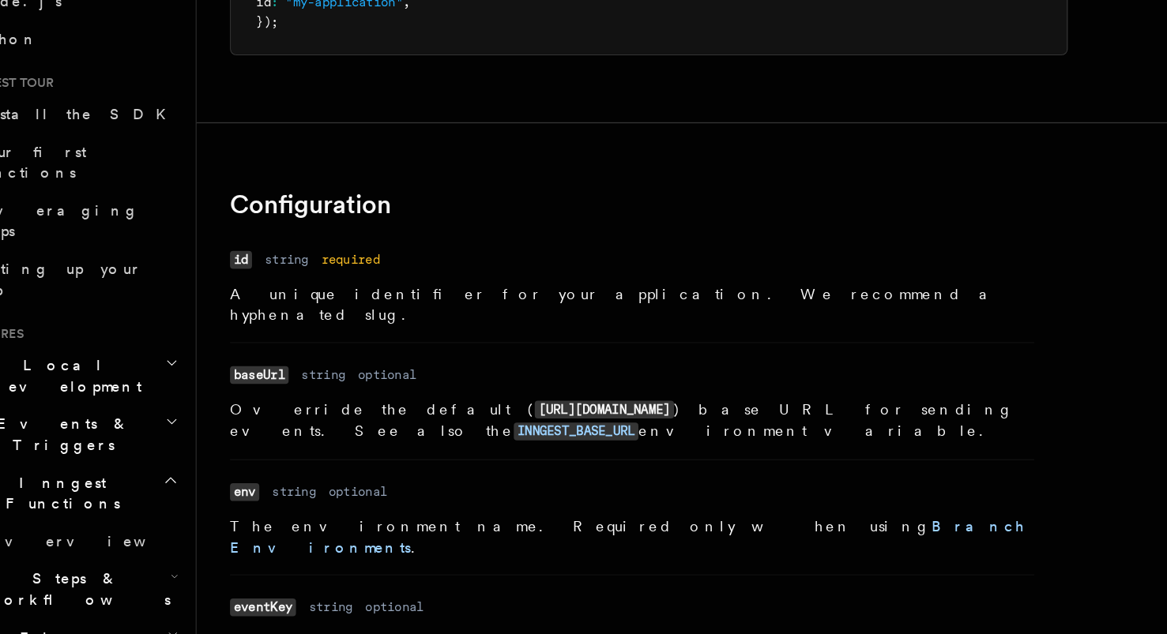
scroll to position [134, 0]
click at [267, 352] on dd "string" at bounding box center [263, 350] width 33 height 13
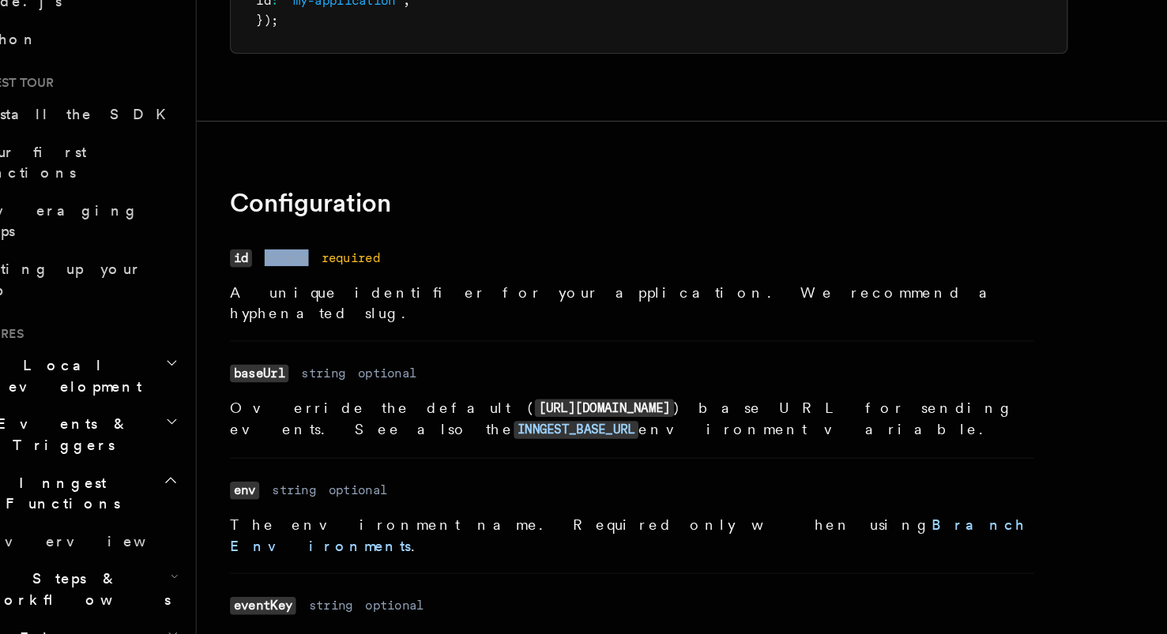
click at [228, 353] on code "id" at bounding box center [229, 350] width 17 height 13
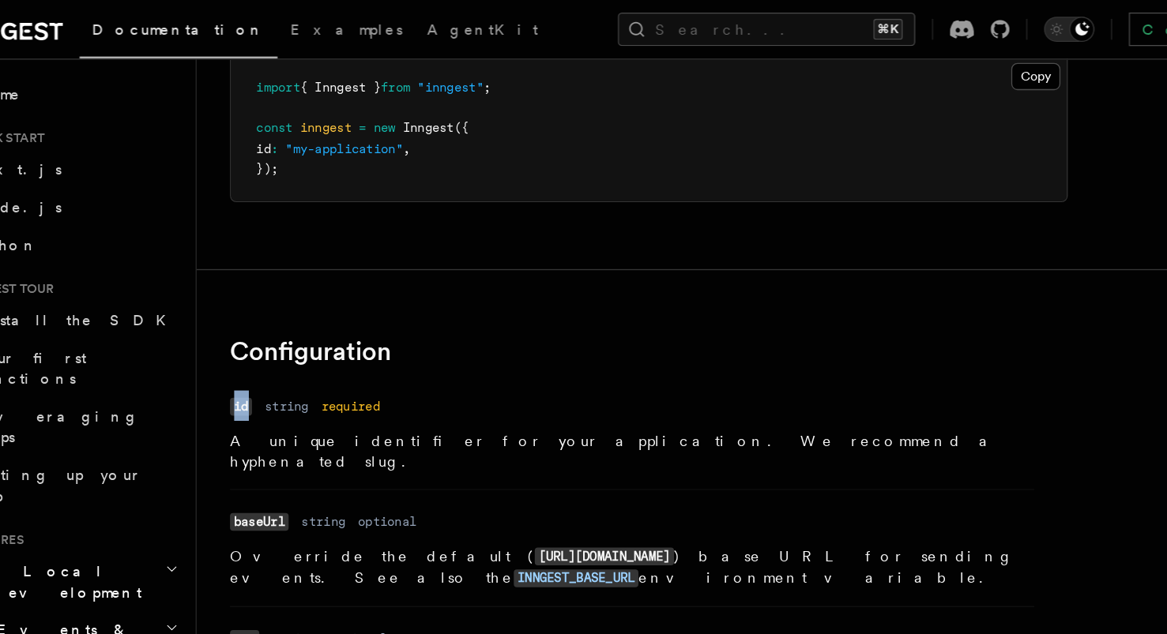
scroll to position [0, 0]
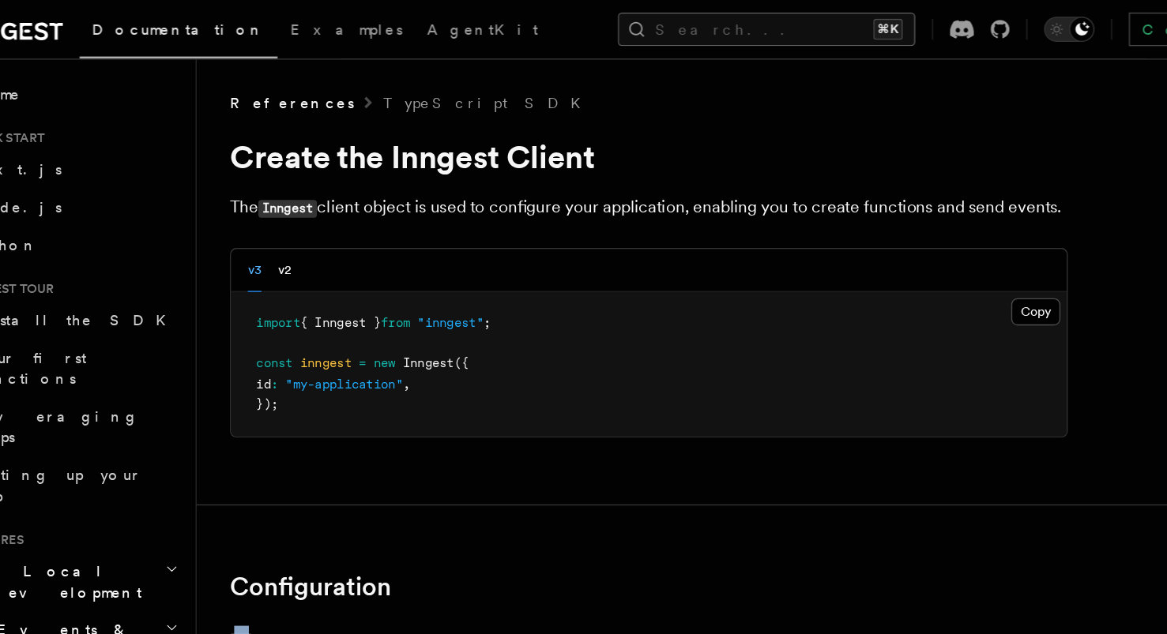
click at [636, 20] on button "Search... ⌘K" at bounding box center [626, 21] width 224 height 25
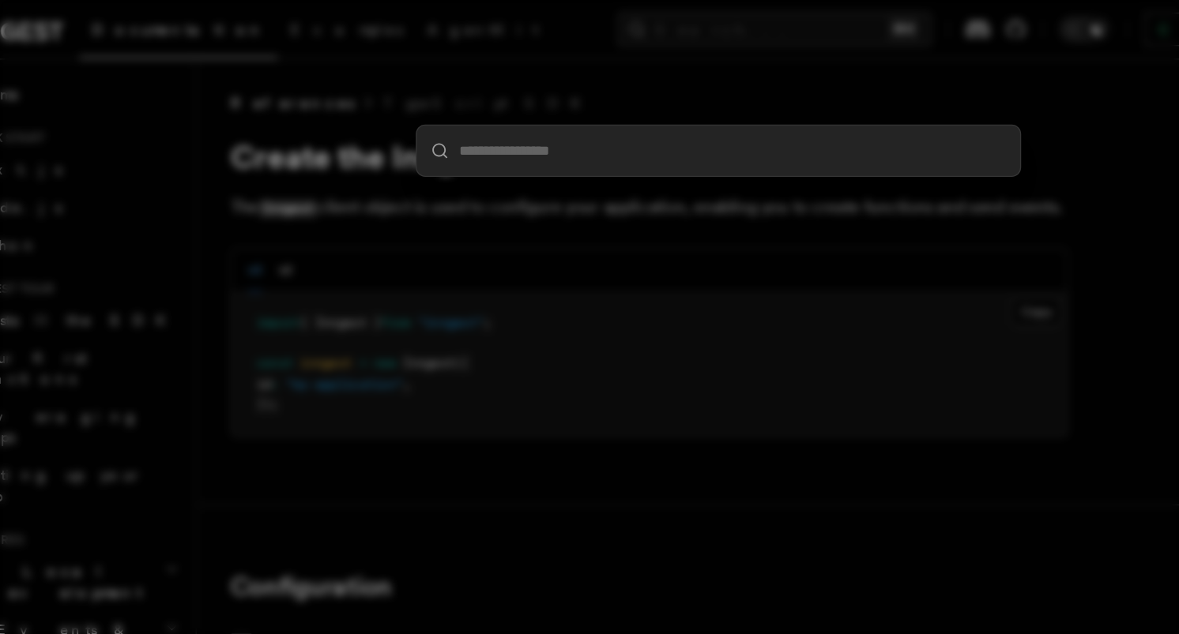
type input "**********"
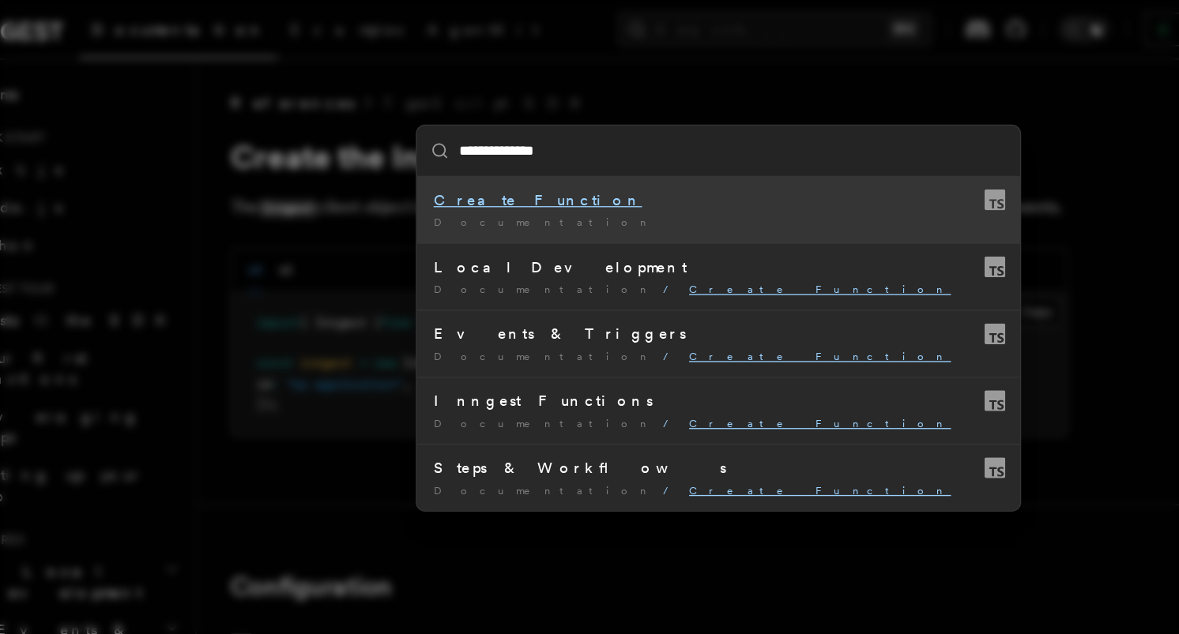
click at [466, 147] on div "Create Function" at bounding box center [589, 151] width 430 height 16
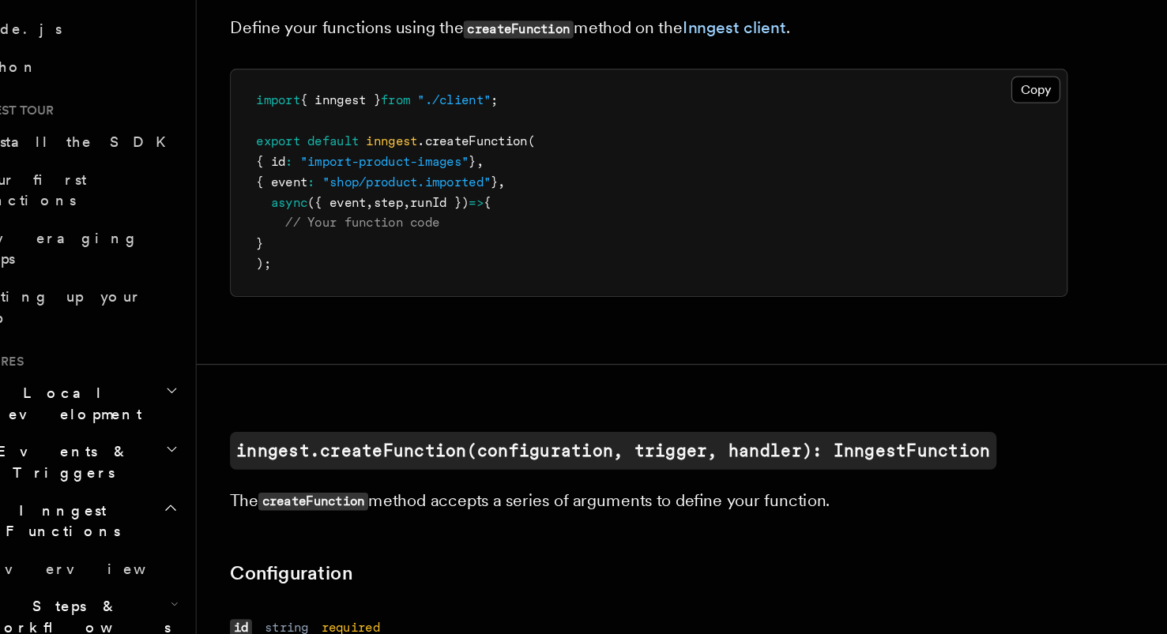
click at [393, 241] on span ".createFunction" at bounding box center [404, 241] width 83 height 11
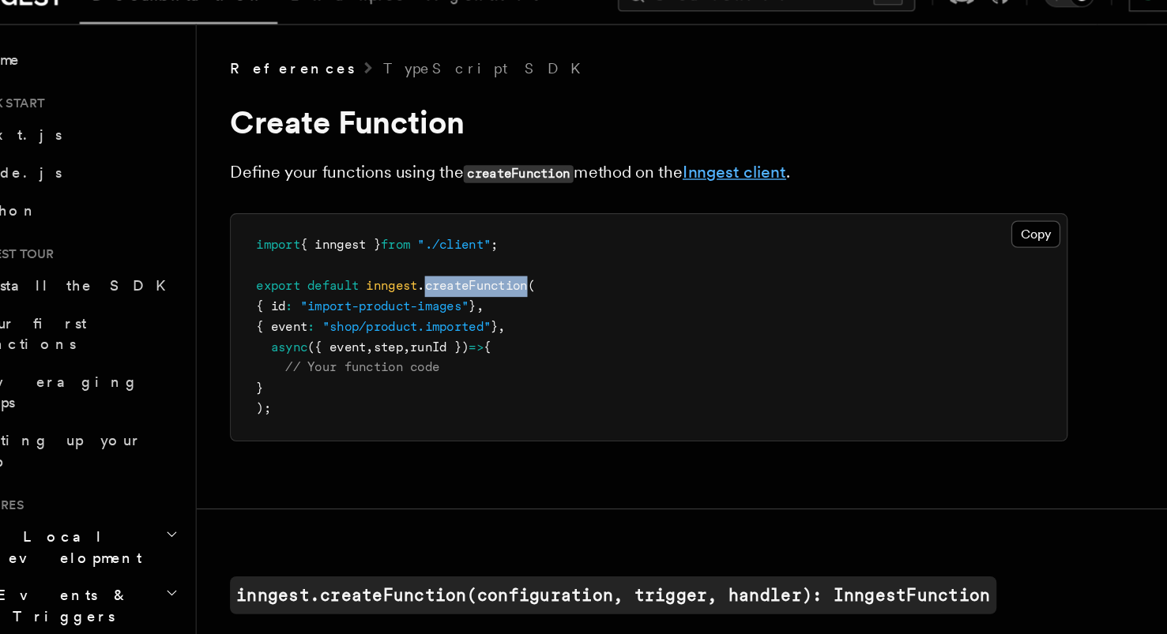
click at [593, 158] on link "Inngest client" at bounding box center [601, 156] width 78 height 15
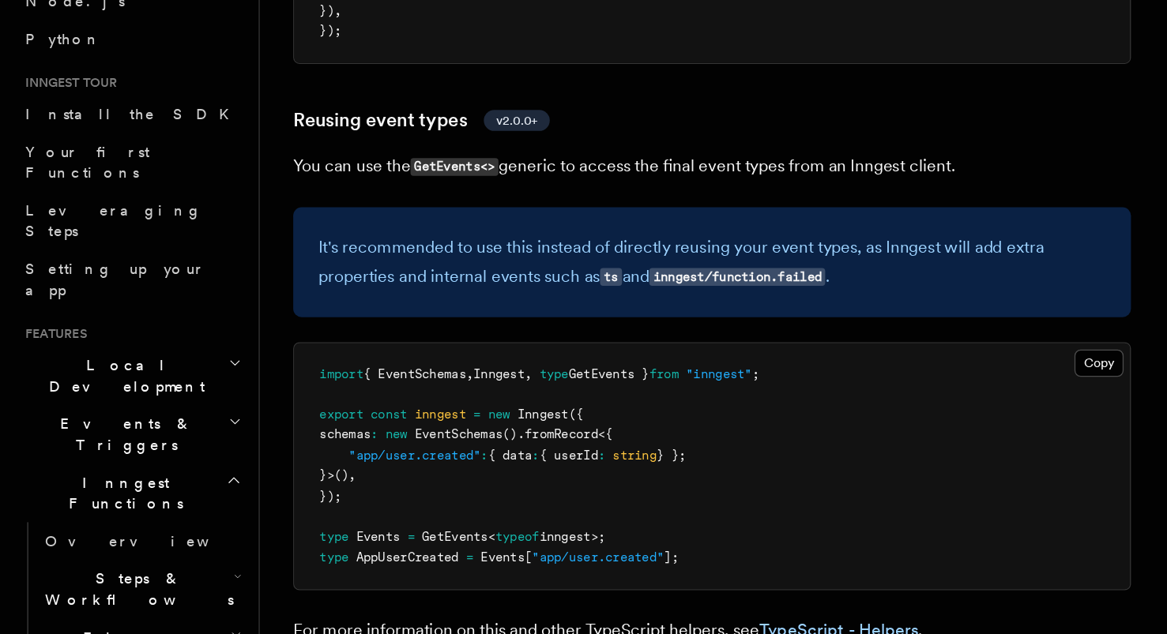
scroll to position [1822, 0]
click at [301, 493] on span ""app/user.created"" at bounding box center [313, 498] width 100 height 11
click at [362, 493] on span ""app/user.created"" at bounding box center [313, 498] width 100 height 11
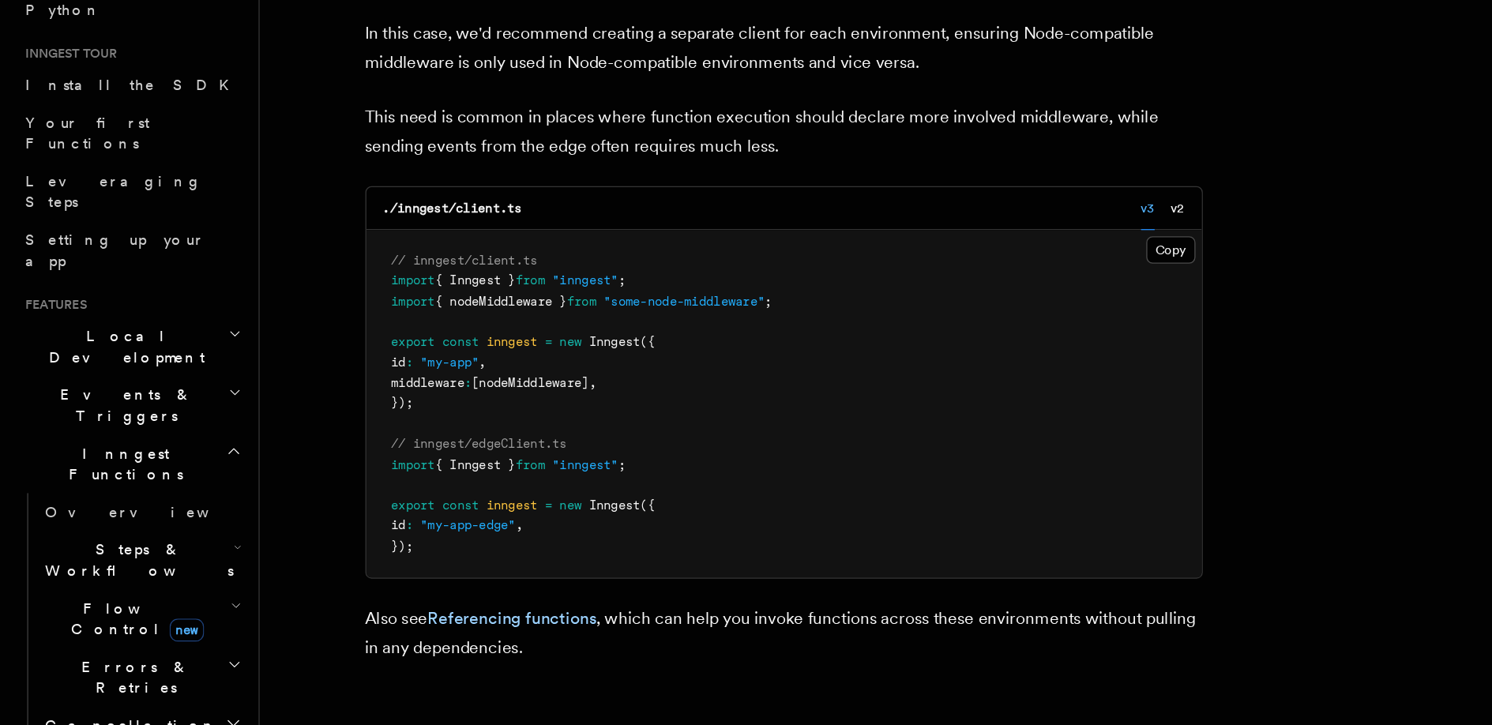
scroll to position [3258, 0]
click at [483, 430] on span "Inngest" at bounding box center [464, 435] width 39 height 11
drag, startPoint x: 301, startPoint y: 318, endPoint x: 468, endPoint y: 311, distance: 167.6
click at [450, 461] on span "middleware : [nodeMiddleware] ," at bounding box center [372, 466] width 155 height 11
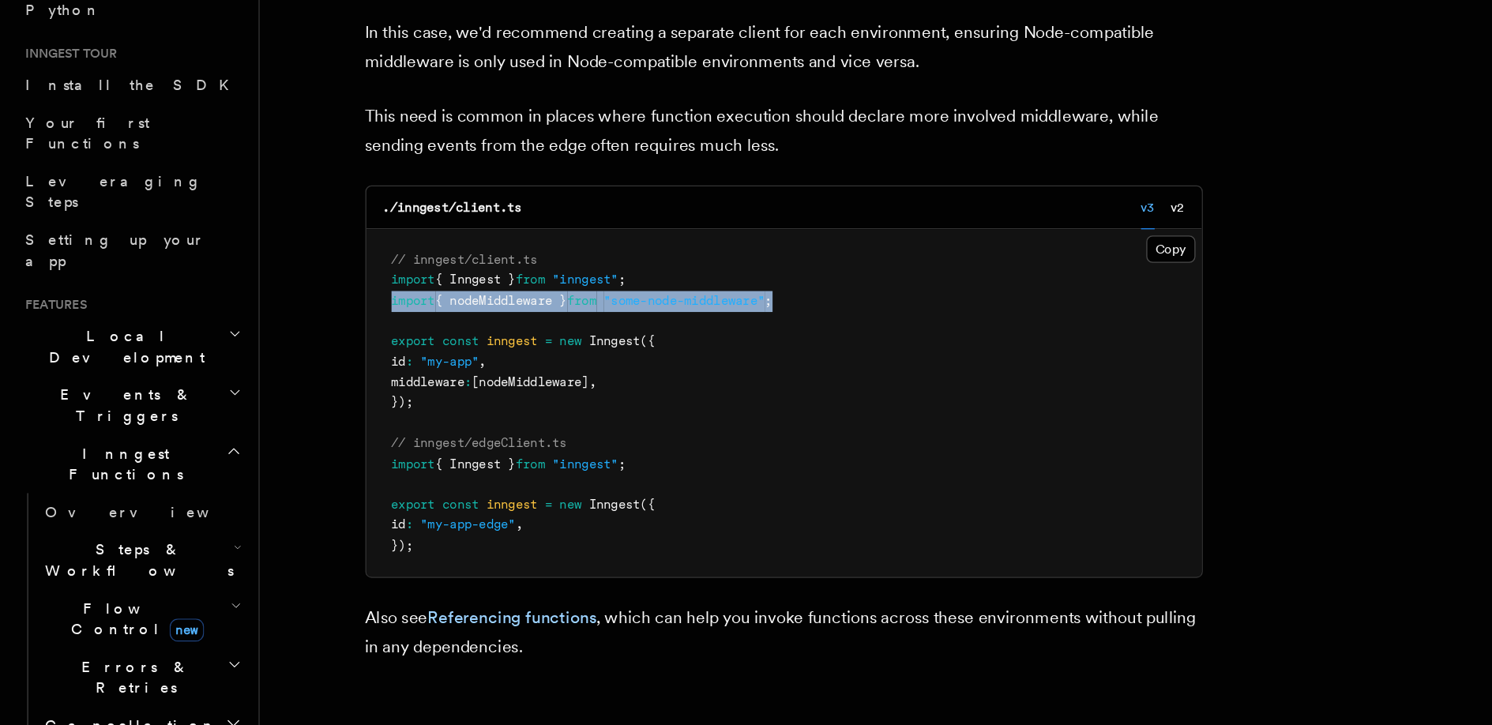
drag, startPoint x: 608, startPoint y: 258, endPoint x: 239, endPoint y: 257, distance: 368.1
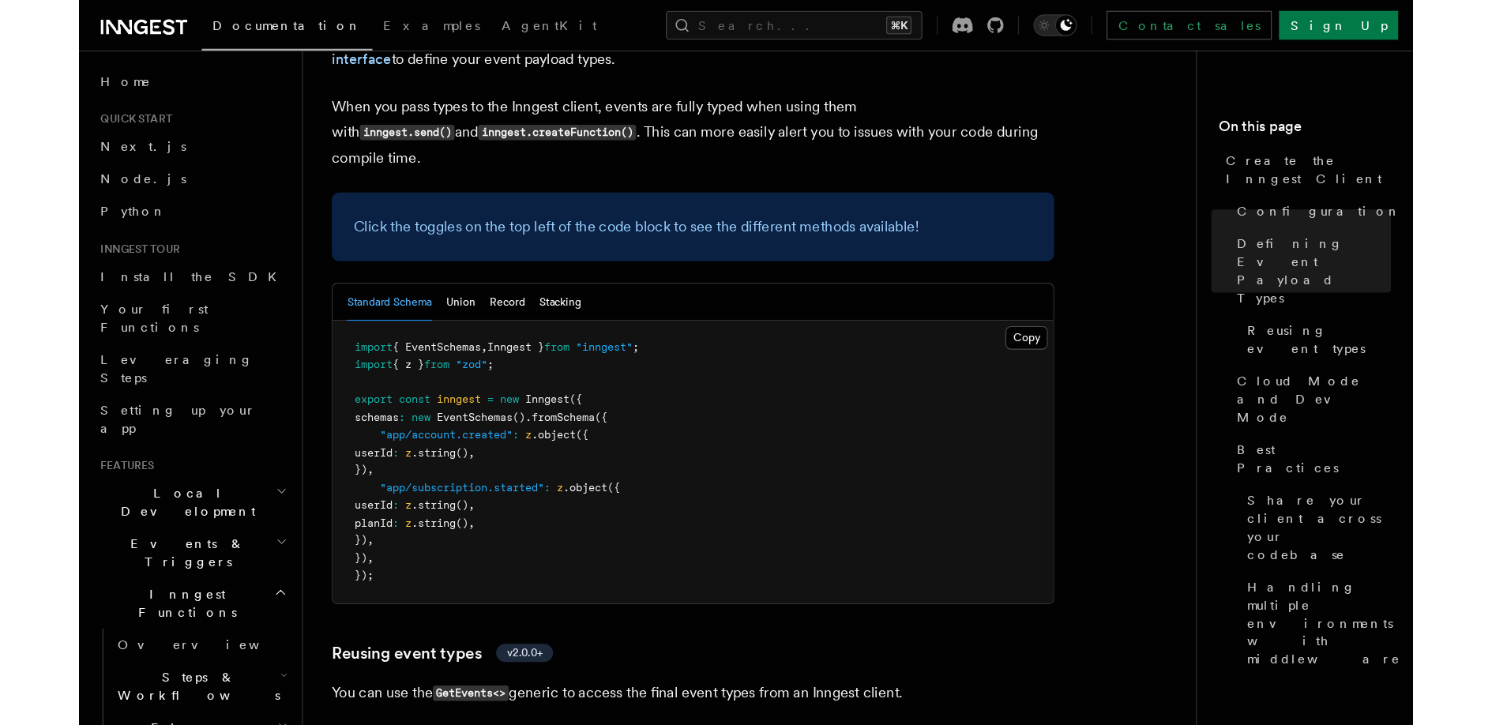
scroll to position [1529, 0]
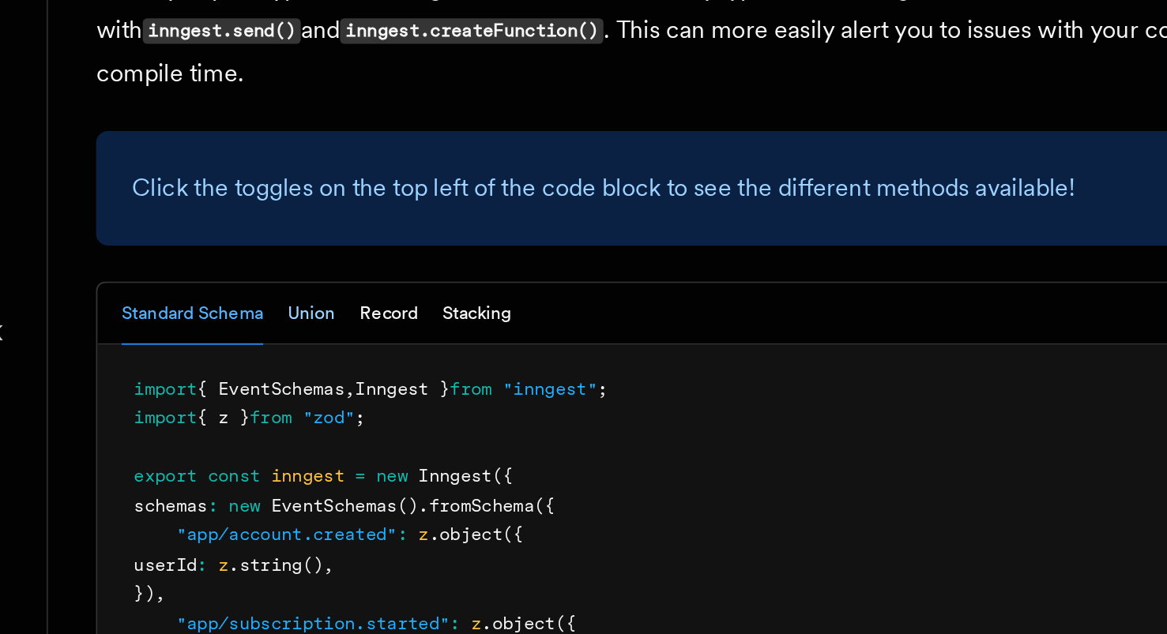
click at [338, 216] on button "Union" at bounding box center [334, 232] width 25 height 32
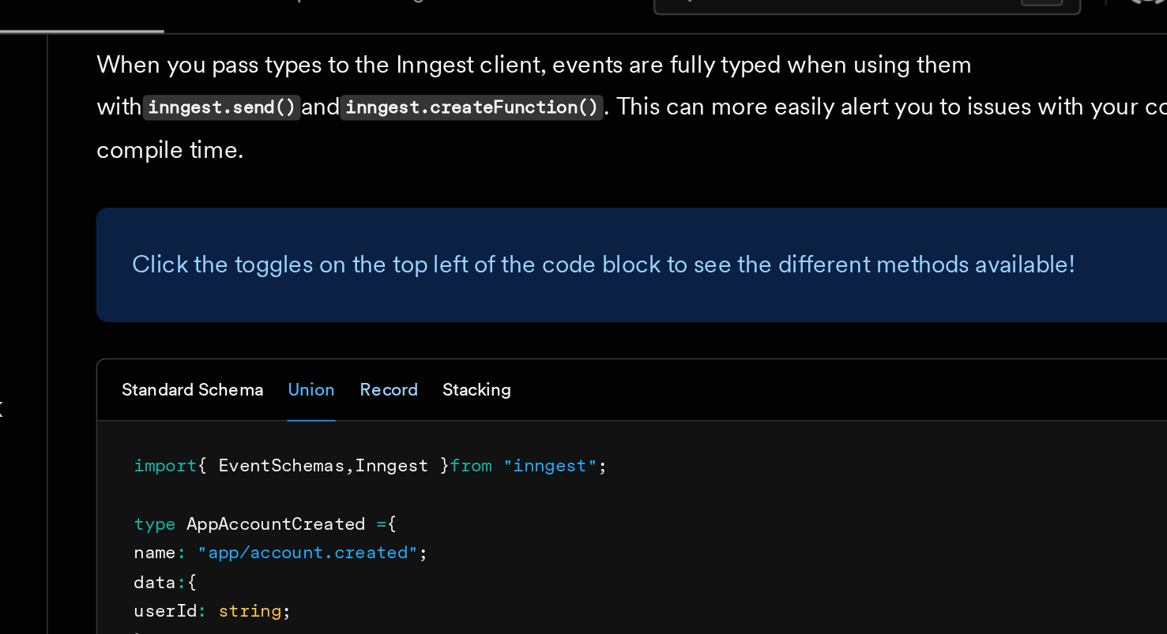
click at [384, 216] on button "Record" at bounding box center [374, 232] width 31 height 32
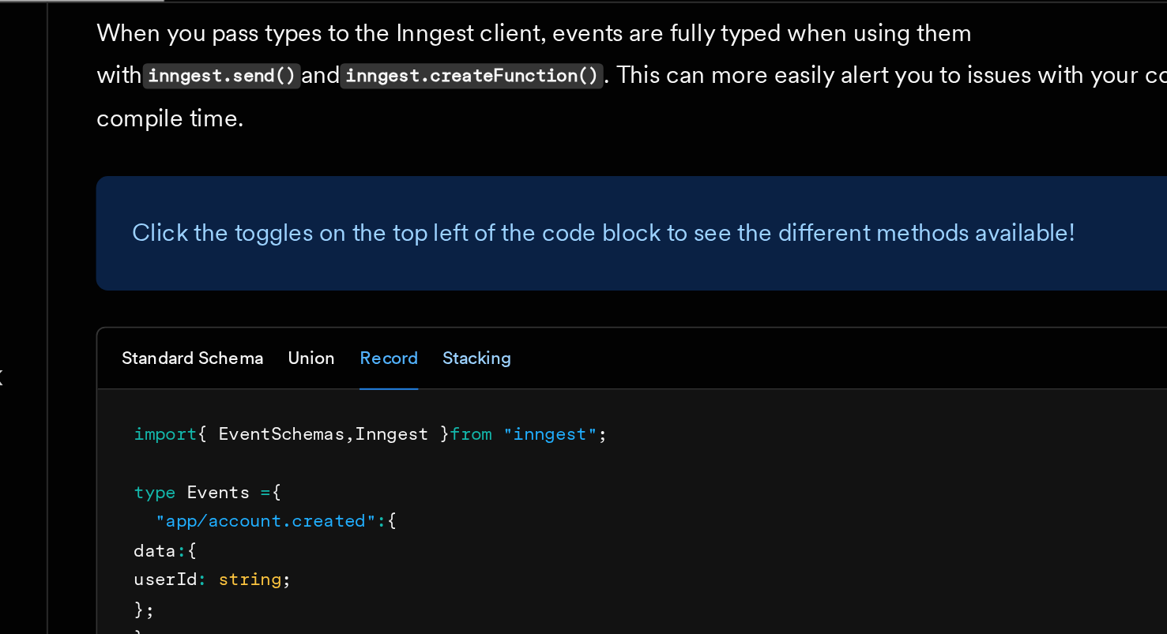
click at [423, 216] on button "Stacking" at bounding box center [421, 232] width 36 height 32
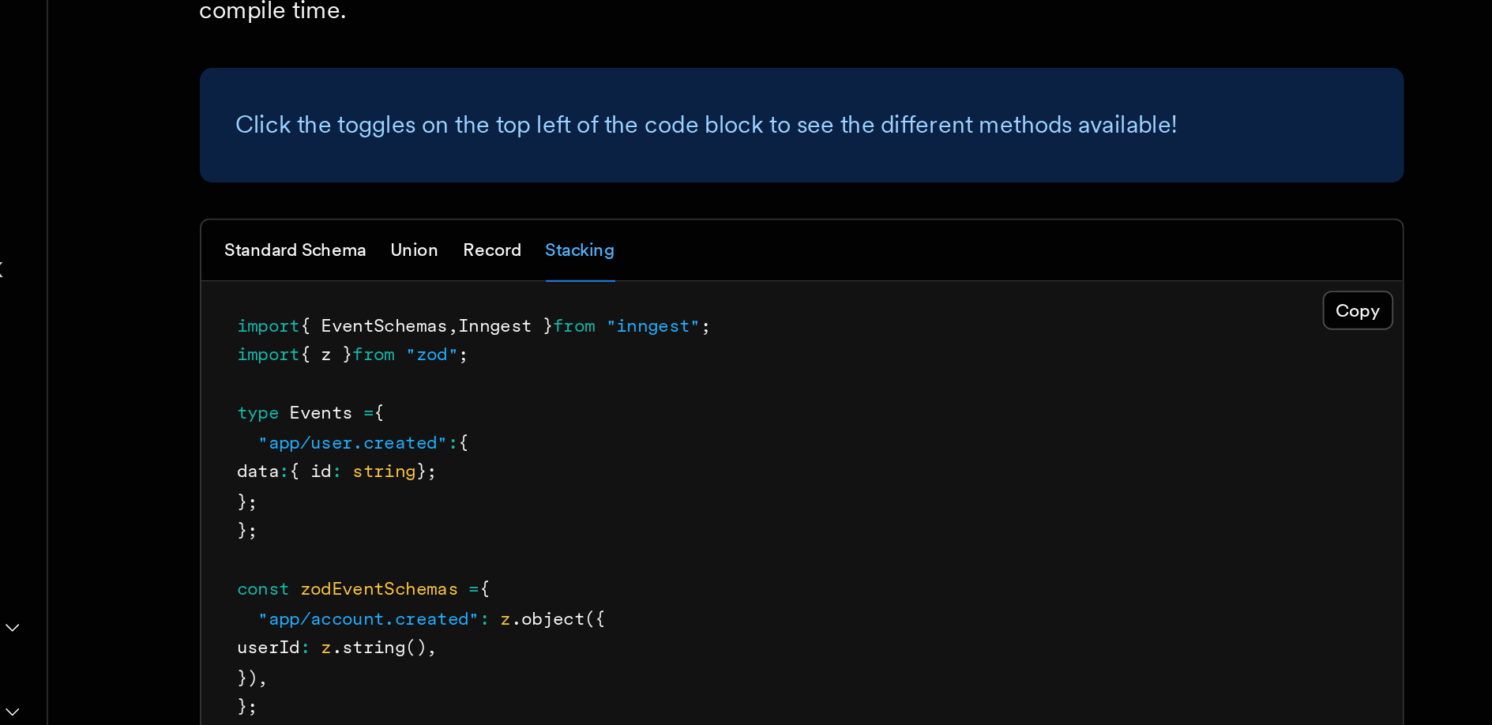
click at [584, 248] on pre "import { EventSchemas , Inngest } from "inngest" ; import { z } from "zod" ; ty…" at bounding box center [592, 503] width 630 height 510
click at [483, 265] on span "from" at bounding box center [472, 270] width 22 height 11
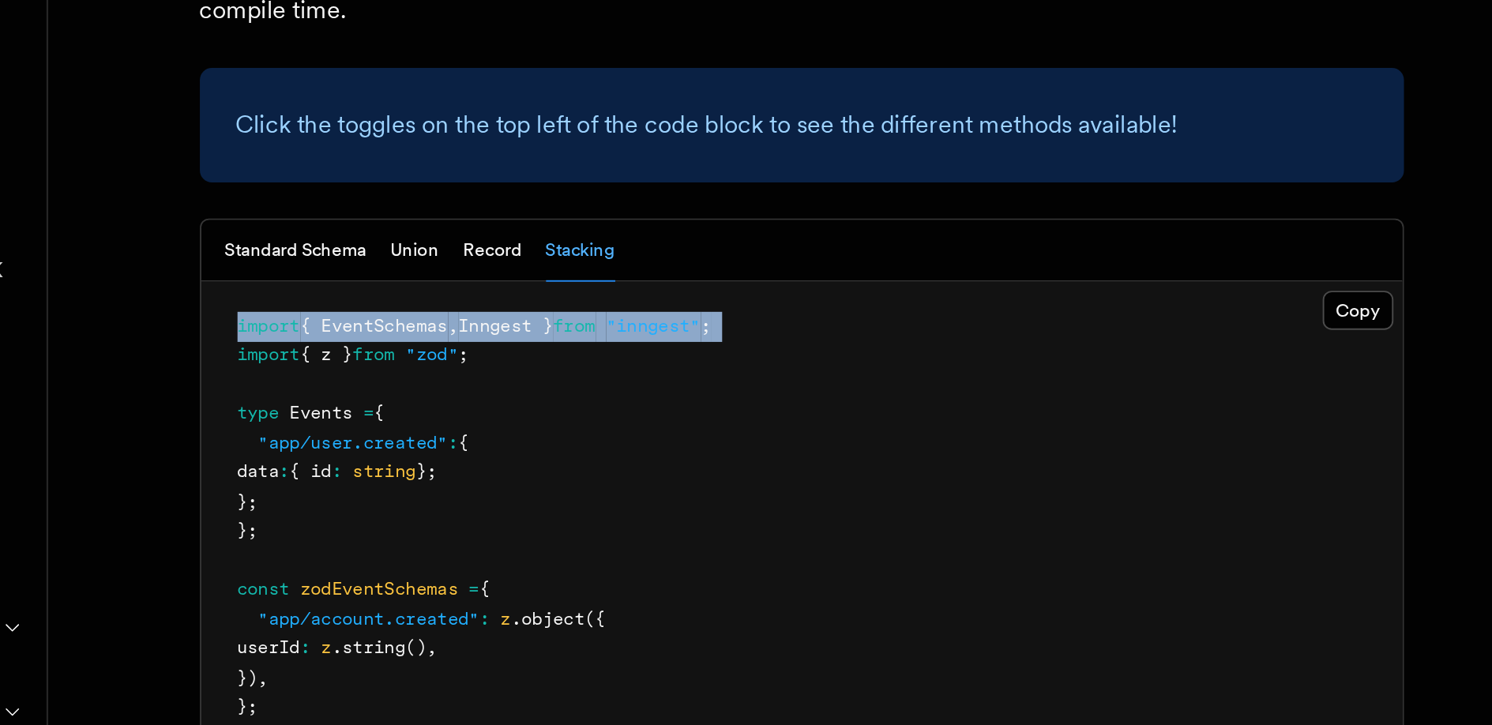
click at [483, 265] on span "from" at bounding box center [472, 270] width 22 height 11
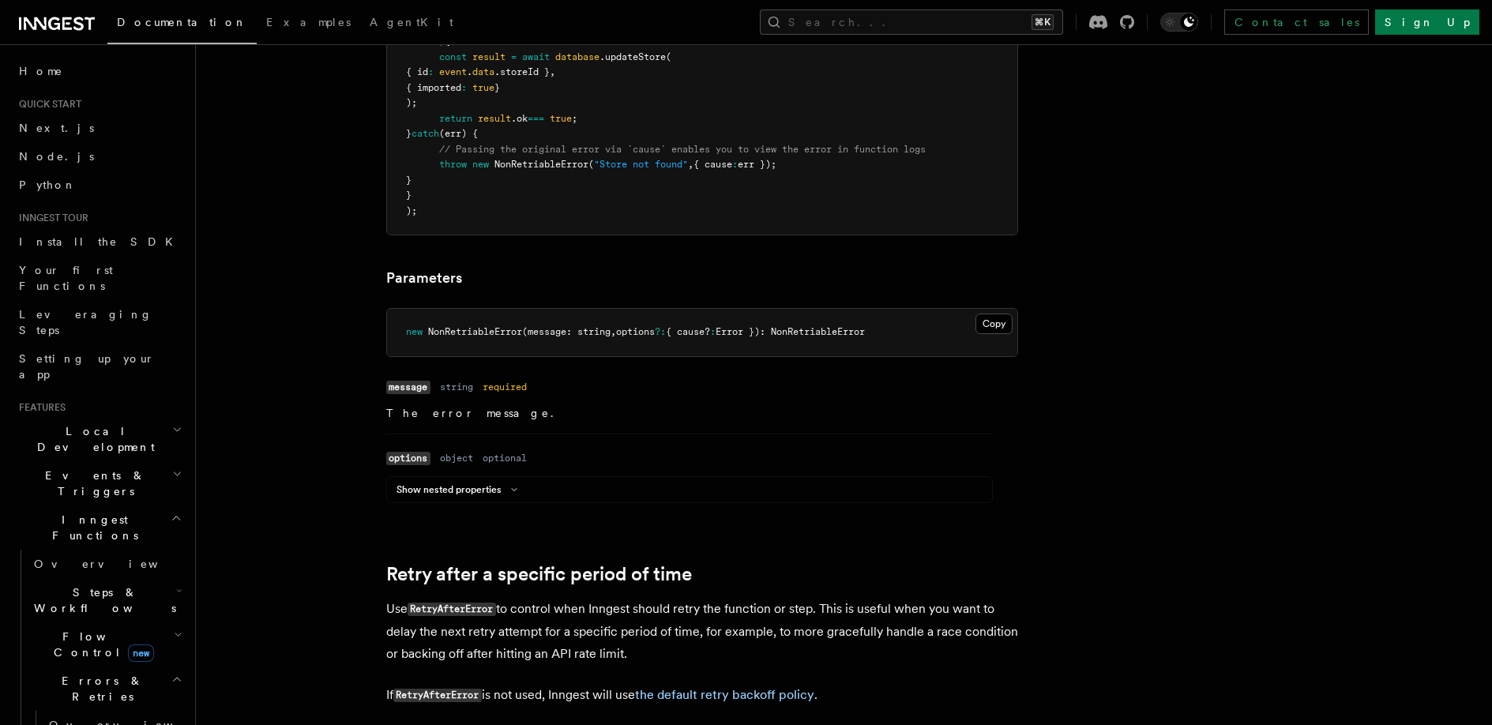
scroll to position [1004, 0]
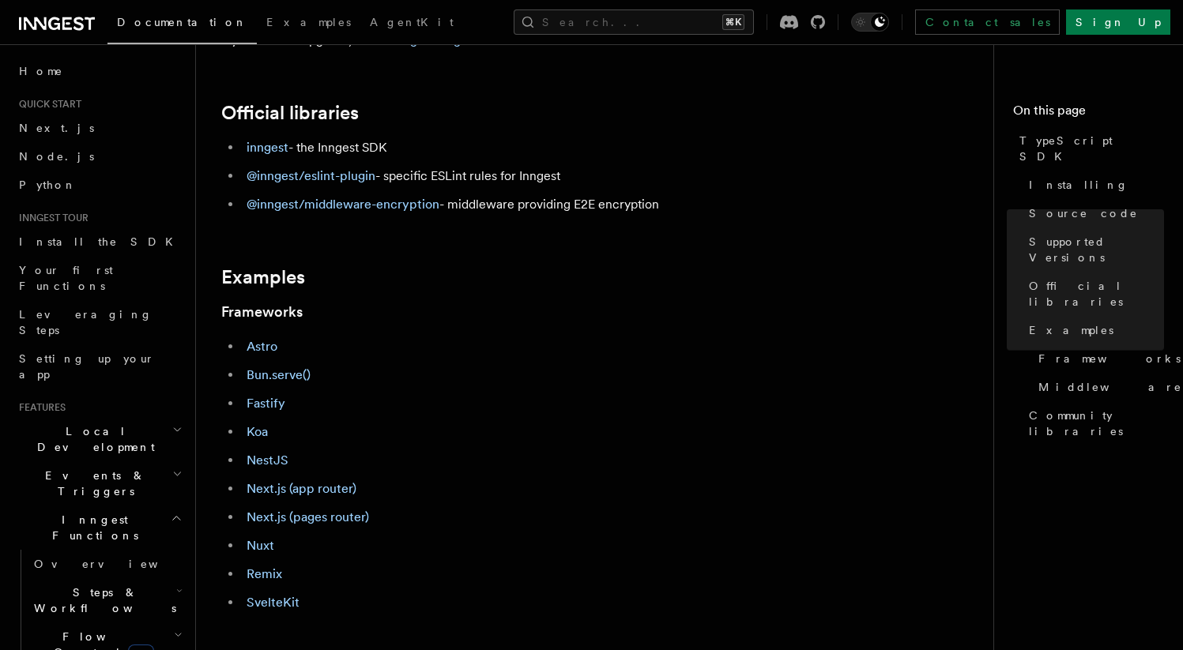
scroll to position [493, 0]
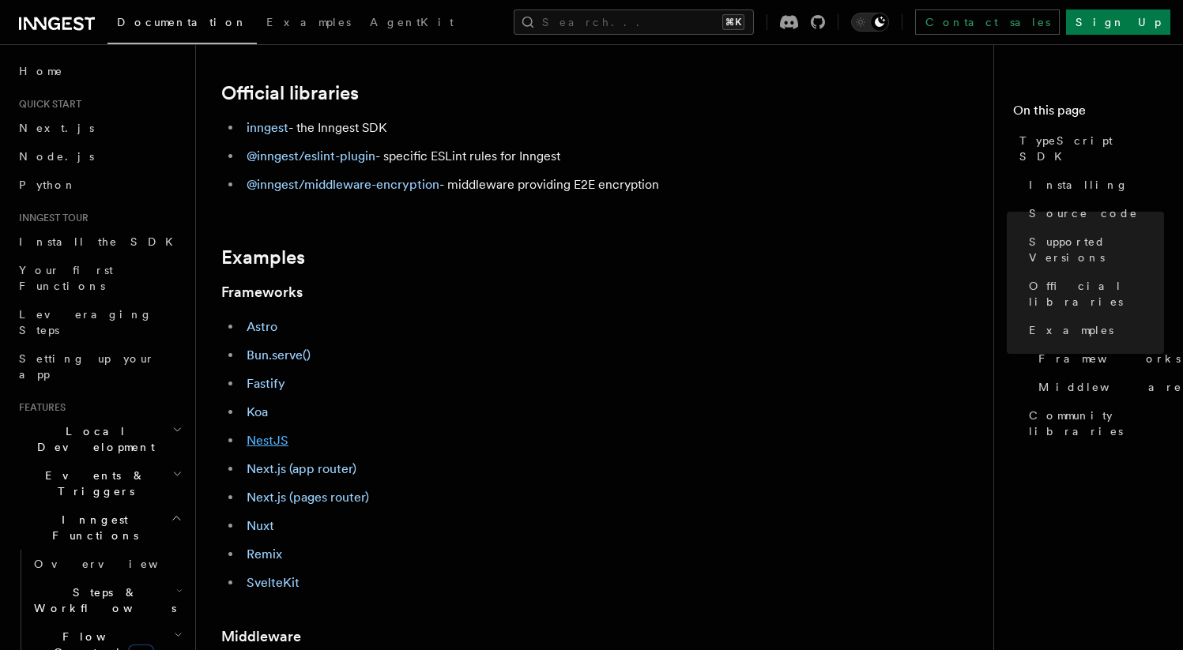
click at [264, 438] on link "NestJS" at bounding box center [267, 440] width 42 height 15
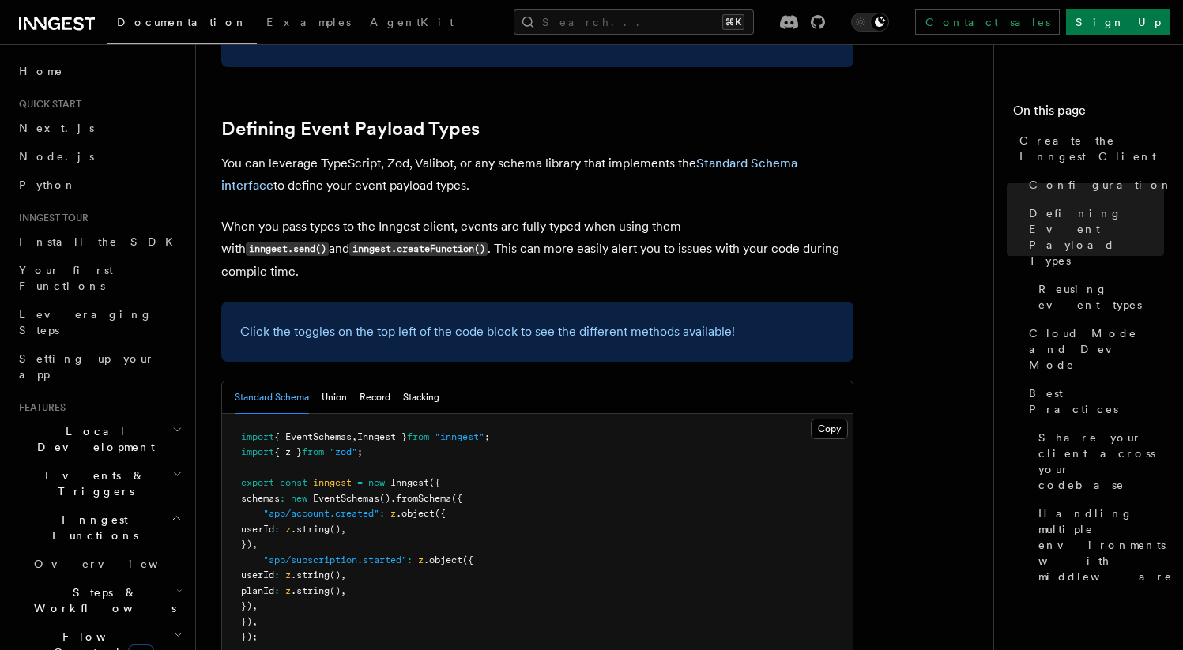
scroll to position [1364, 0]
click at [340, 380] on button "Union" at bounding box center [334, 396] width 25 height 32
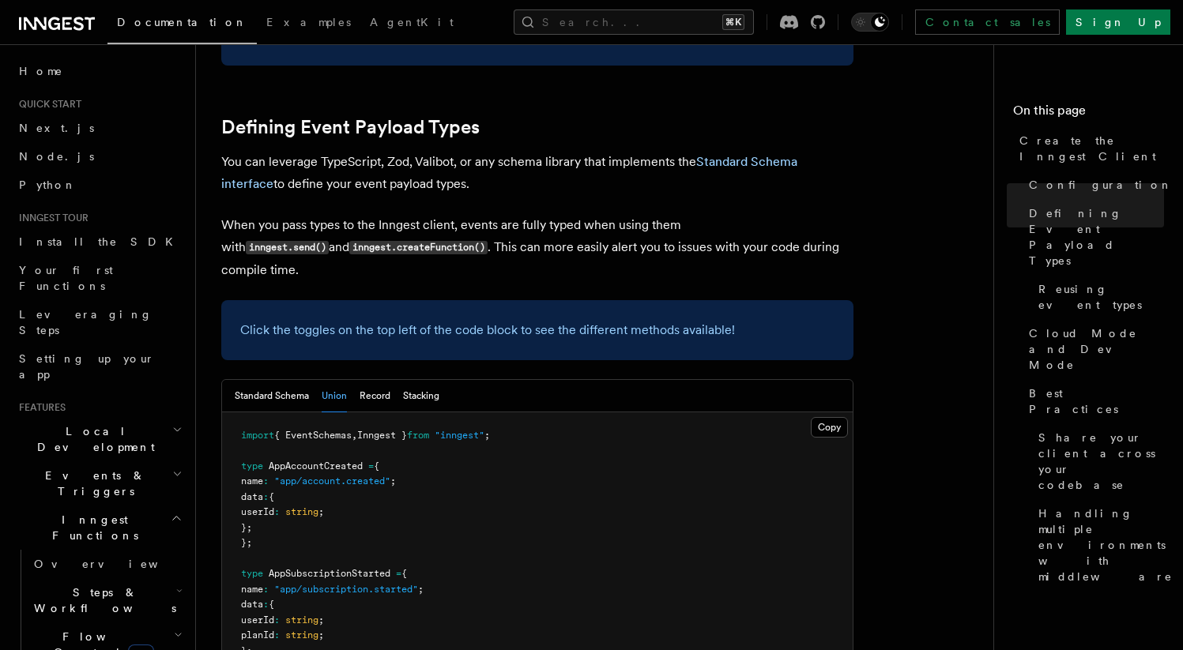
drag, startPoint x: 239, startPoint y: 322, endPoint x: 273, endPoint y: 442, distance: 124.0
click at [273, 442] on pre "import { EventSchemas , Inngest } from "inngest" ; type AppAccountCreated = { n…" at bounding box center [537, 597] width 630 height 371
click at [298, 380] on button "Standard Schema" at bounding box center [272, 396] width 74 height 32
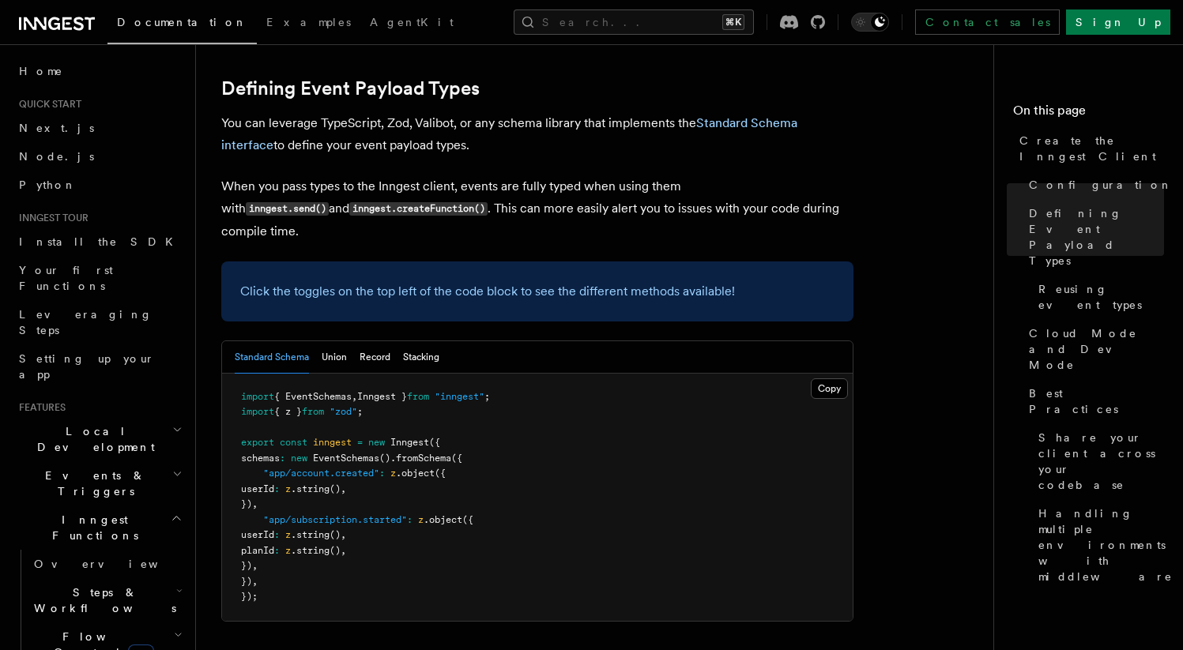
scroll to position [1434, 0]
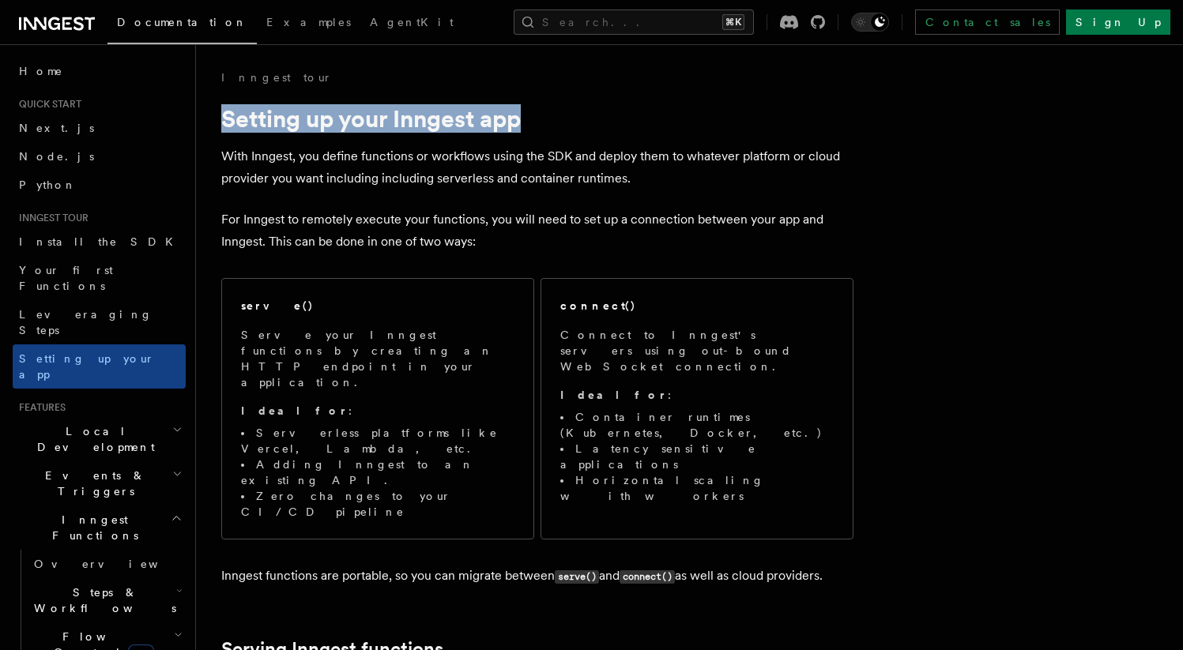
drag, startPoint x: 0, startPoint y: 0, endPoint x: 224, endPoint y: 111, distance: 250.5
click at [224, 111] on h1 "Setting up your Inngest app" at bounding box center [537, 118] width 632 height 28
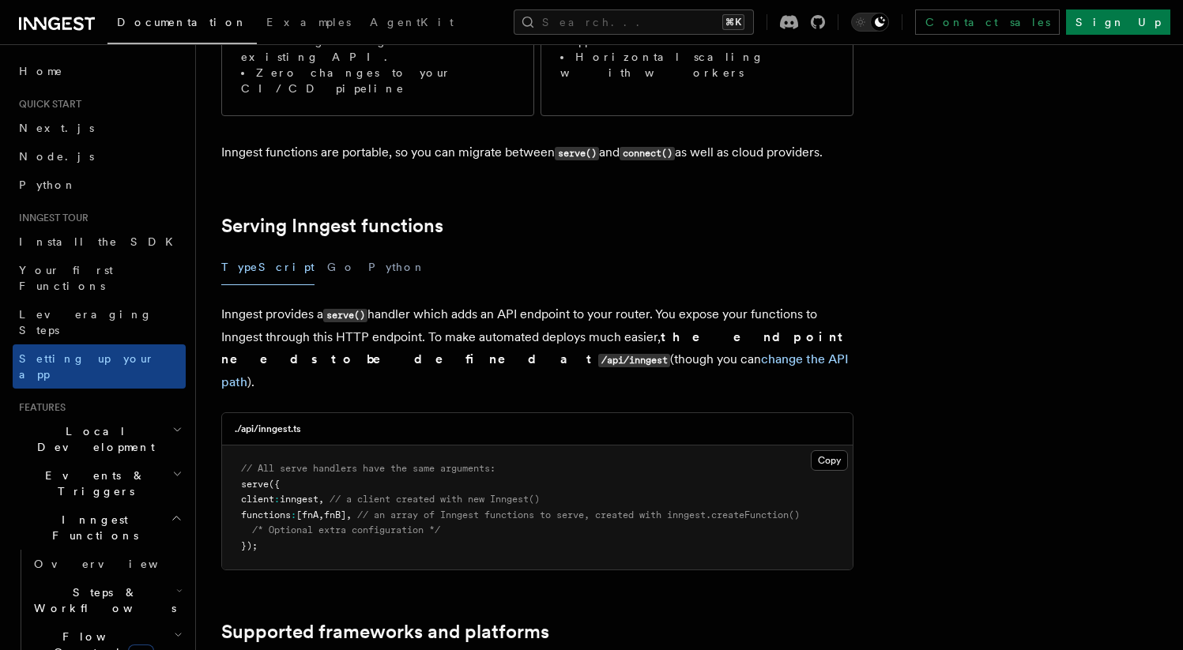
scroll to position [461, 0]
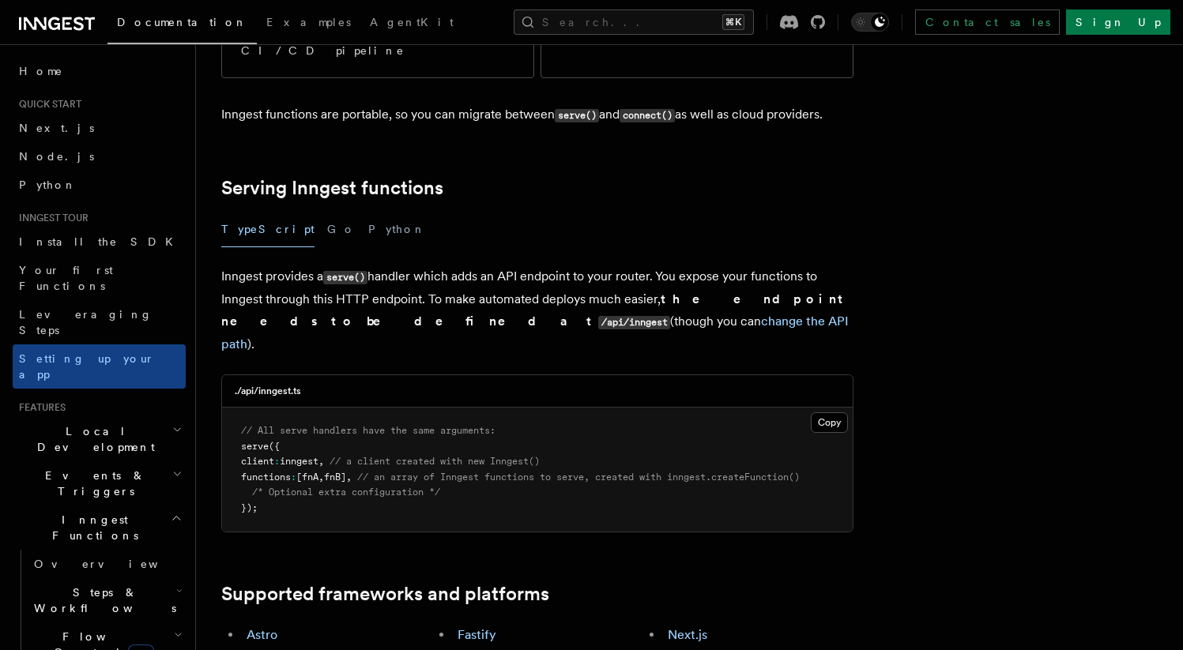
click at [327, 212] on button "Go" at bounding box center [341, 230] width 28 height 36
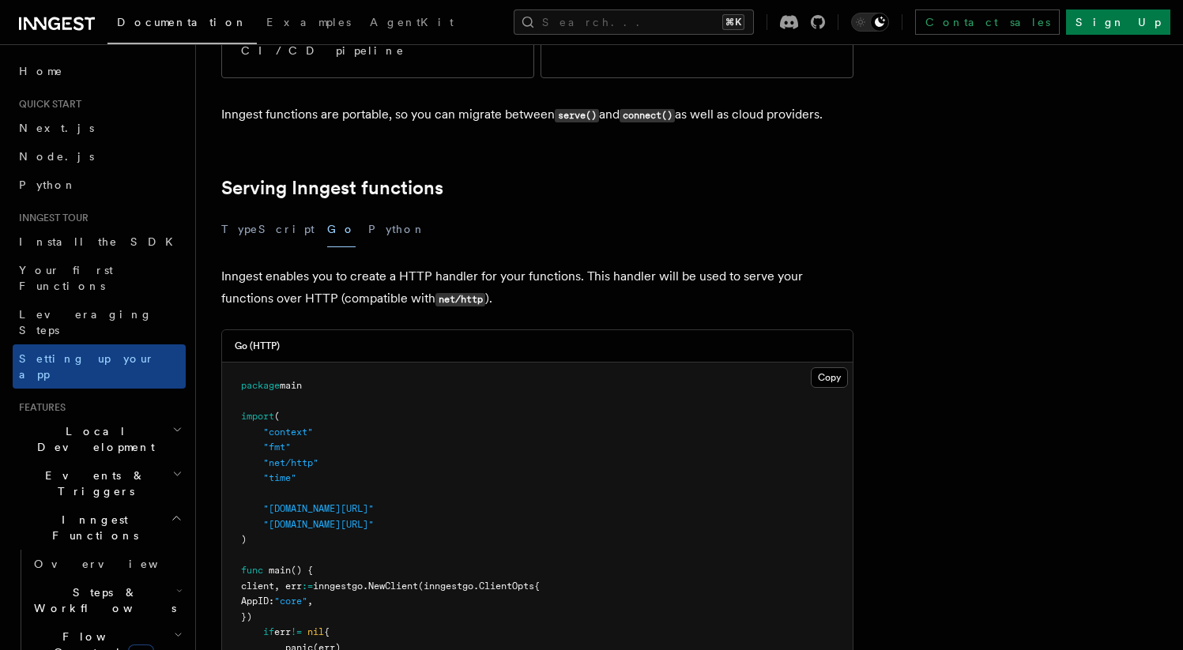
click at [253, 212] on button "TypeScript" at bounding box center [267, 230] width 93 height 36
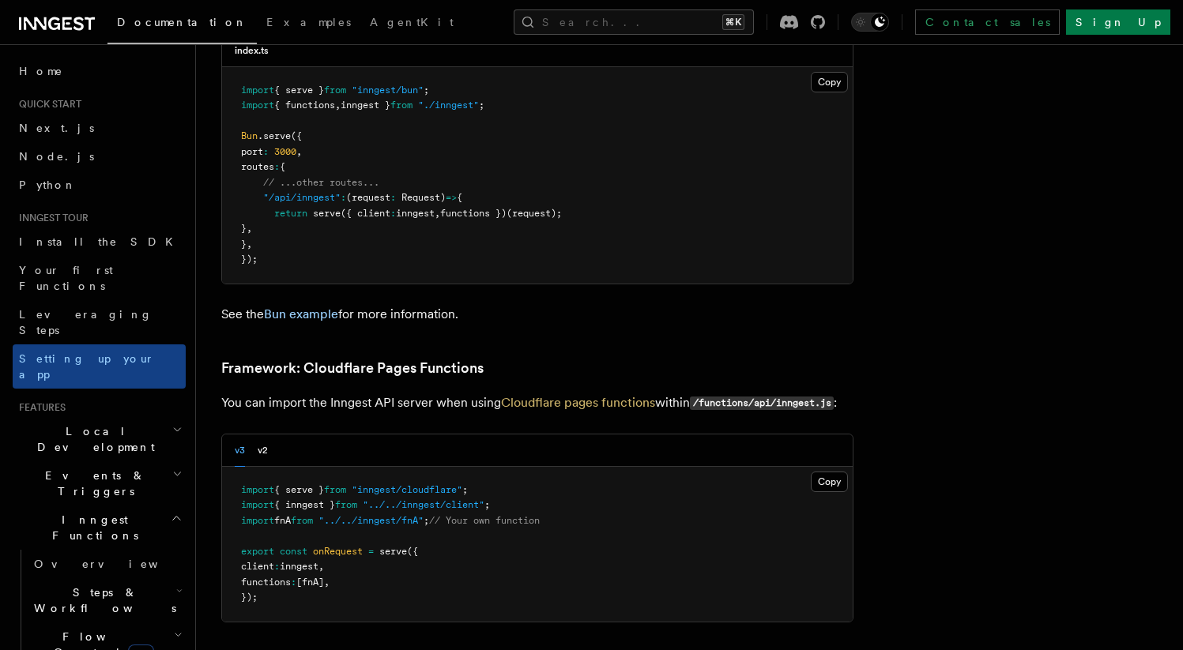
scroll to position [882, 0]
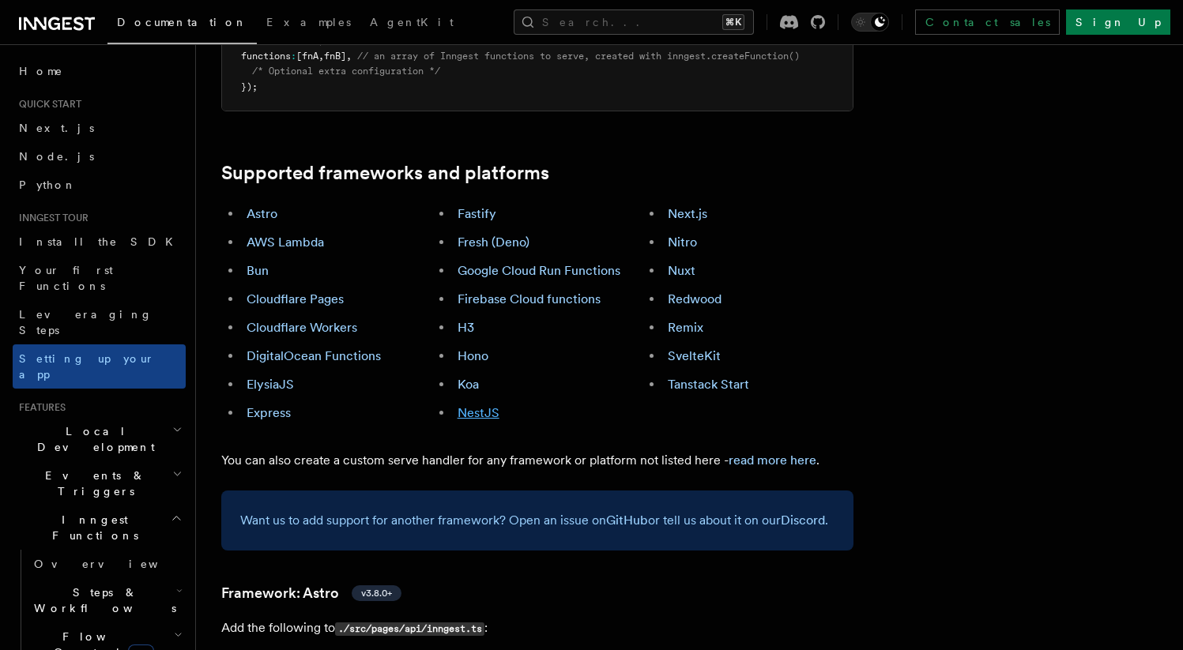
click at [478, 405] on link "NestJS" at bounding box center [478, 412] width 42 height 15
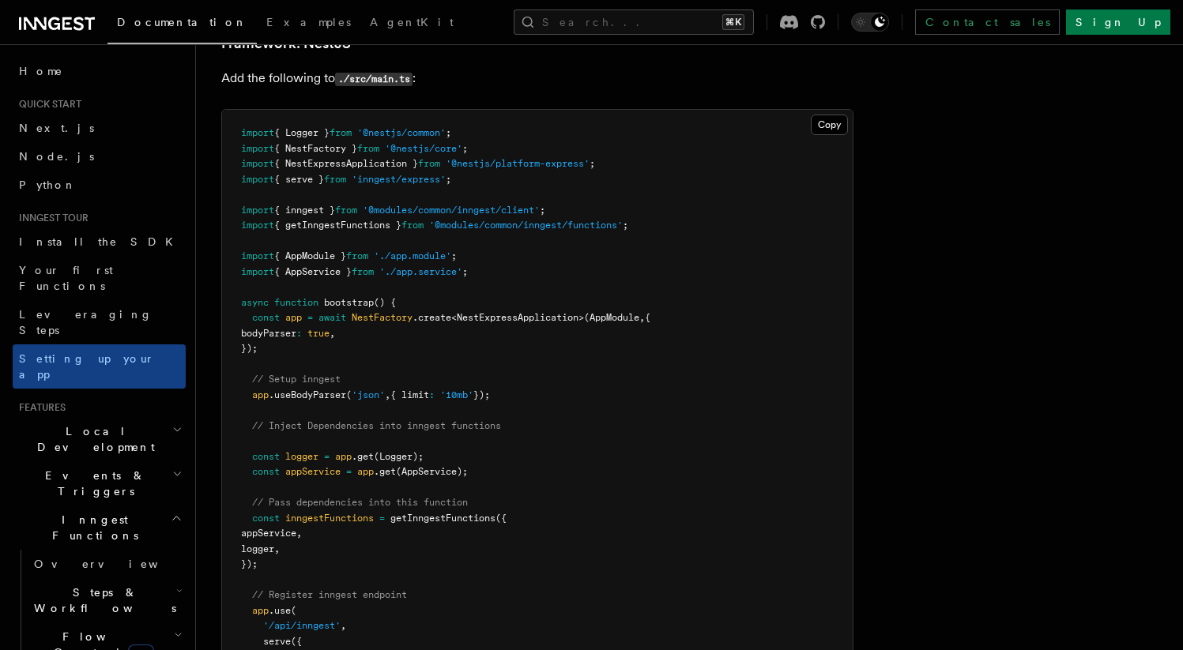
scroll to position [9507, 0]
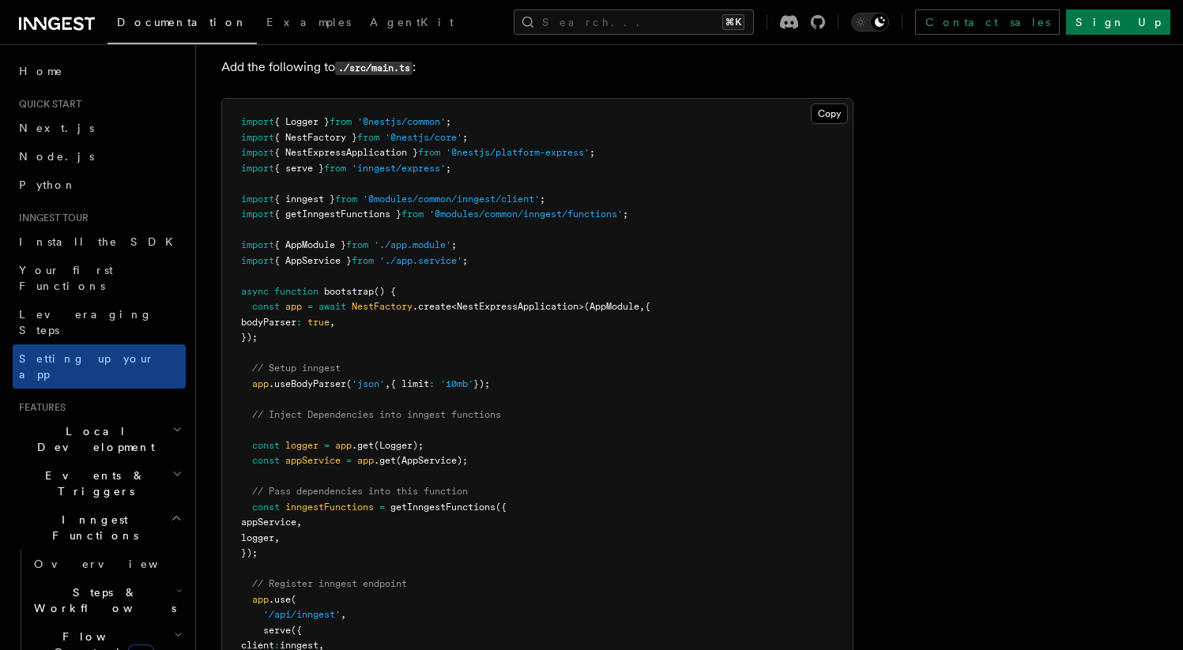
click at [299, 378] on span ".useBodyParser" at bounding box center [307, 383] width 77 height 11
click at [527, 326] on pre "import { Logger } from '@nestjs/common' ; import { NestFactory } from '@nestjs/…" at bounding box center [537, 453] width 630 height 709
drag, startPoint x: 527, startPoint y: 326, endPoint x: 255, endPoint y: 325, distance: 271.8
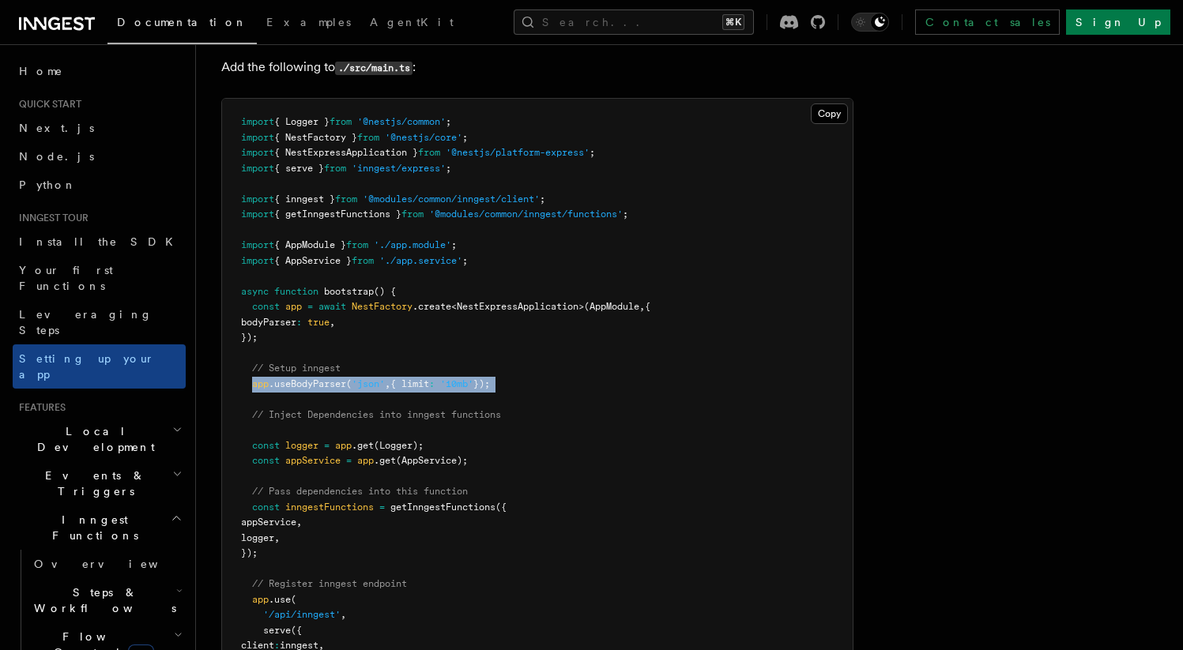
click at [255, 325] on pre "import { Logger } from '@nestjs/common' ; import { NestFactory } from '@nestjs/…" at bounding box center [537, 453] width 630 height 709
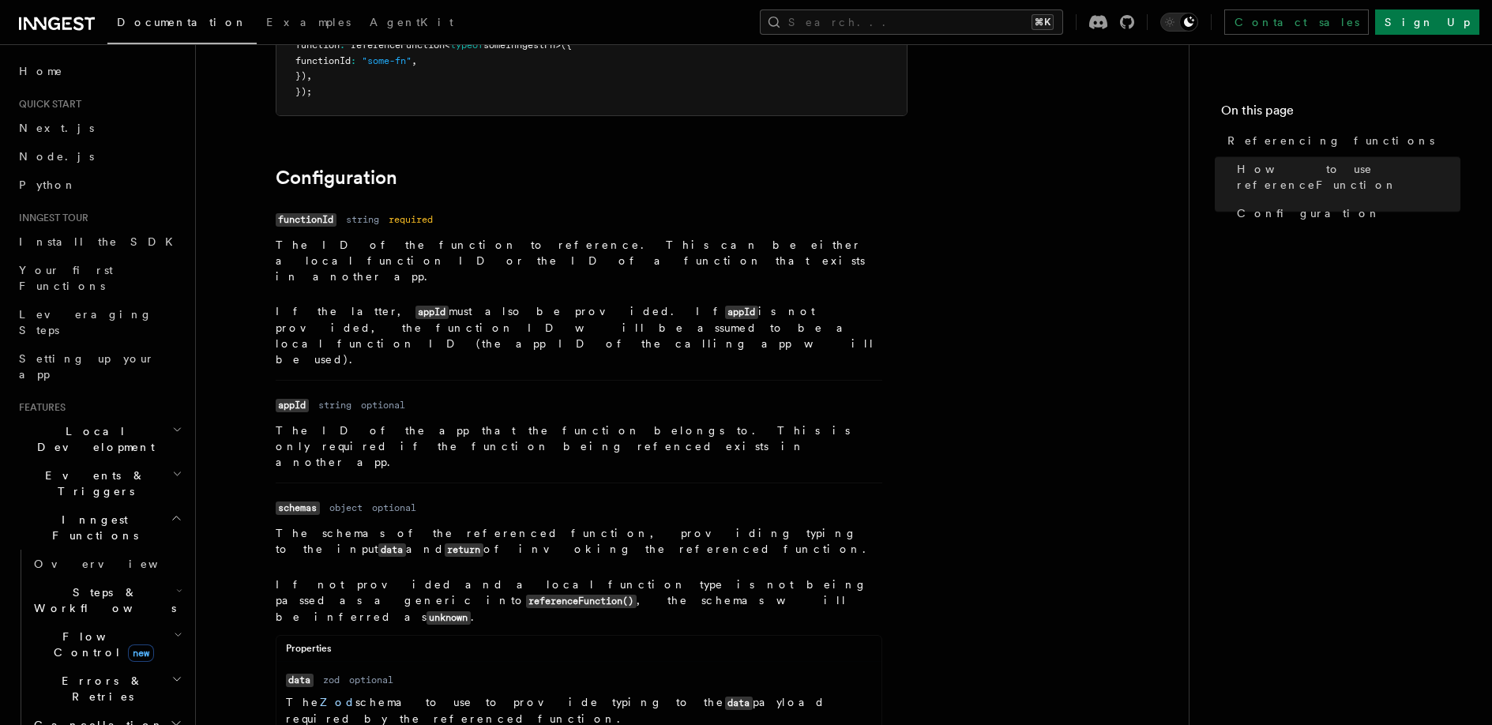
scroll to position [2241, 0]
